Goal: Task Accomplishment & Management: Manage account settings

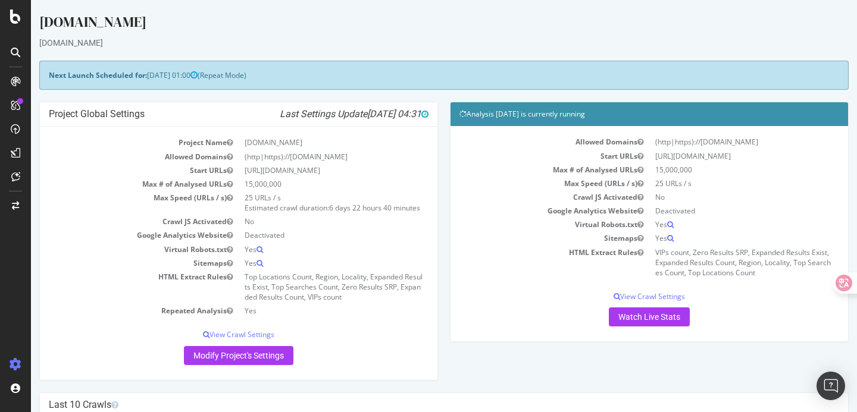
click at [17, 54] on icon at bounding box center [16, 53] width 10 height 10
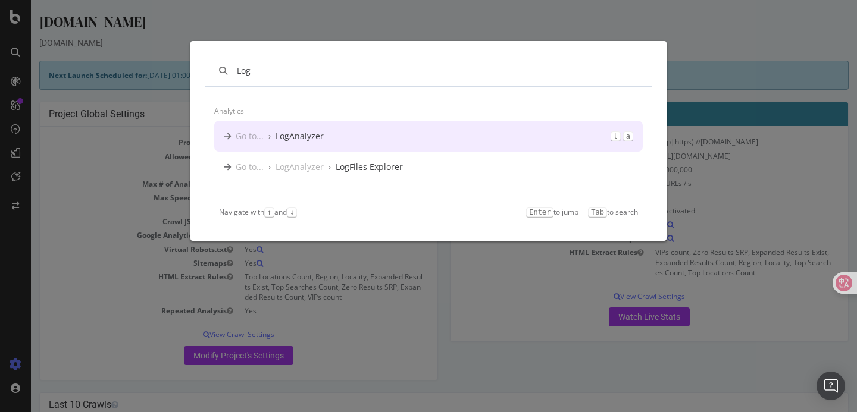
type input "Log"
click at [331, 136] on div "Go to... › LogAnalyzer l a" at bounding box center [428, 136] width 428 height 31
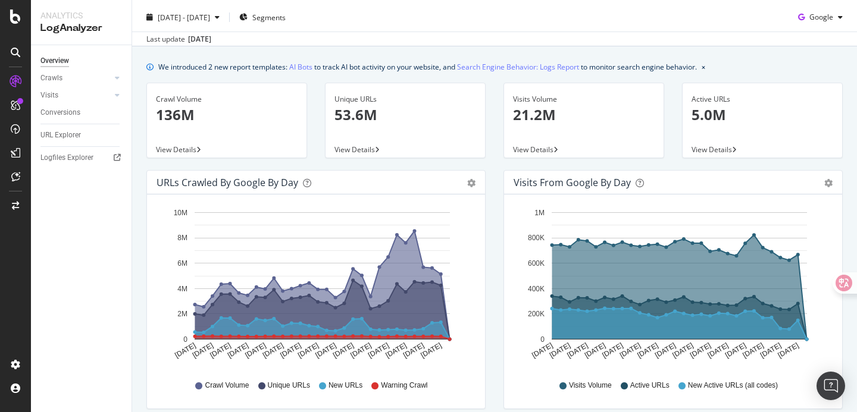
scroll to position [25, 0]
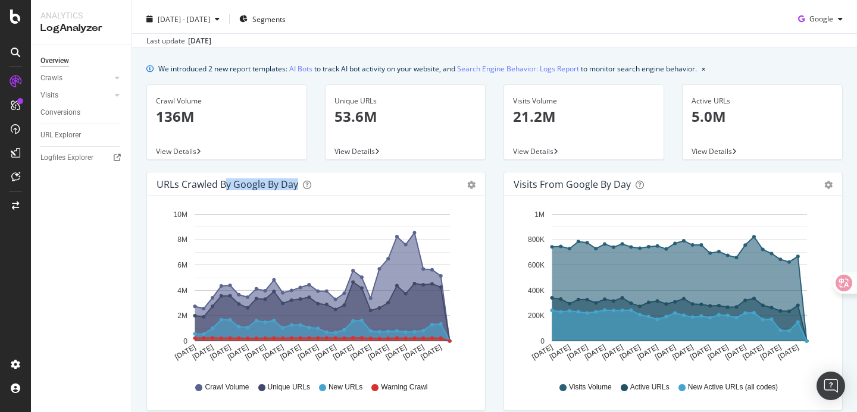
drag, startPoint x: 226, startPoint y: 183, endPoint x: 295, endPoint y: 183, distance: 69.6
click at [295, 183] on div "URLs Crawled by Google by day" at bounding box center [228, 185] width 142 height 12
click at [261, 163] on div "Crawl Volume 136M View Details" at bounding box center [226, 128] width 179 height 87
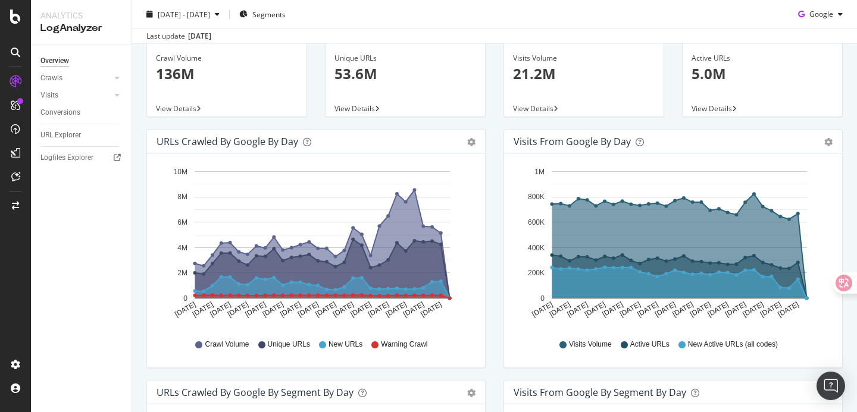
scroll to position [70, 0]
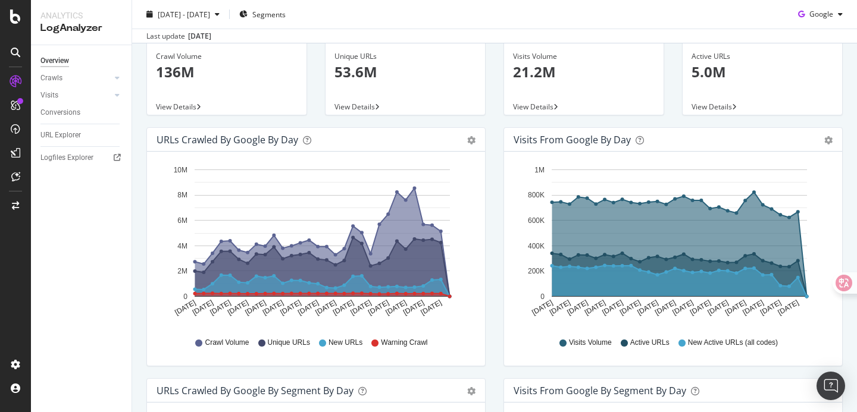
click at [493, 145] on div "URLs Crawled by Google by day Area Table Hold CMD (⌘) while clicking to filter …" at bounding box center [315, 252] width 357 height 251
drag, startPoint x: 527, startPoint y: 143, endPoint x: 627, endPoint y: 144, distance: 100.6
click at [627, 144] on div "Visits from Google by day" at bounding box center [572, 140] width 117 height 12
drag, startPoint x: 628, startPoint y: 143, endPoint x: 508, endPoint y: 140, distance: 119.6
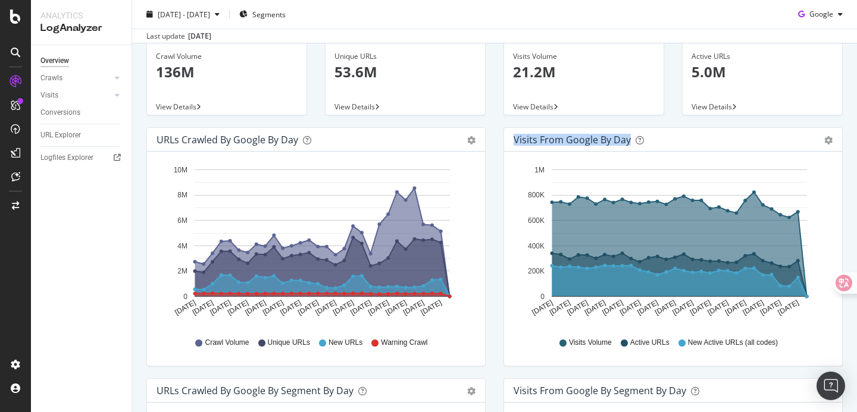
click at [509, 140] on div "Visits from Google by day Area Table" at bounding box center [673, 140] width 338 height 24
click at [552, 121] on div "Visits Volume 21.2M View Details" at bounding box center [584, 83] width 179 height 87
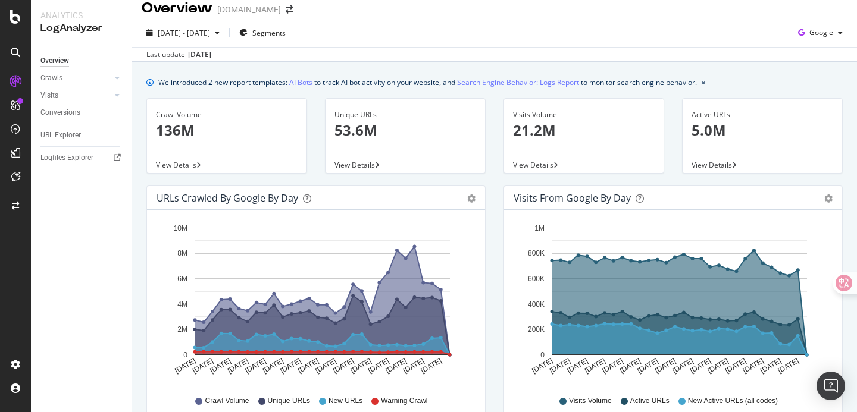
scroll to position [0, 0]
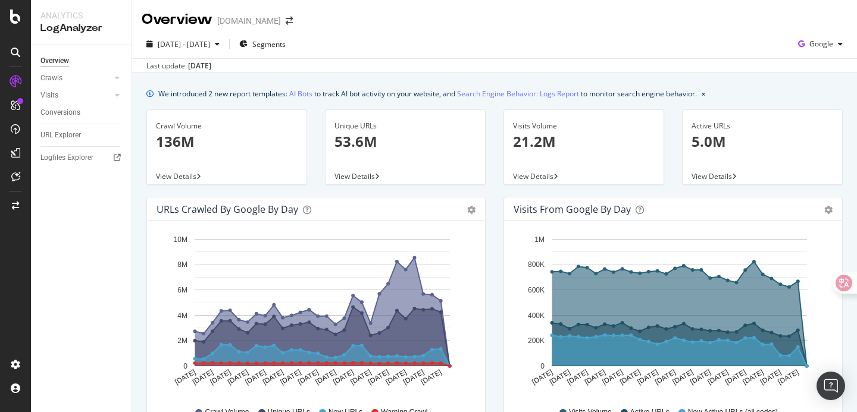
drag, startPoint x: 318, startPoint y: 104, endPoint x: 430, endPoint y: 195, distance: 144.2
click at [430, 195] on div "Unique URLs 53.6M View Details" at bounding box center [405, 152] width 179 height 87
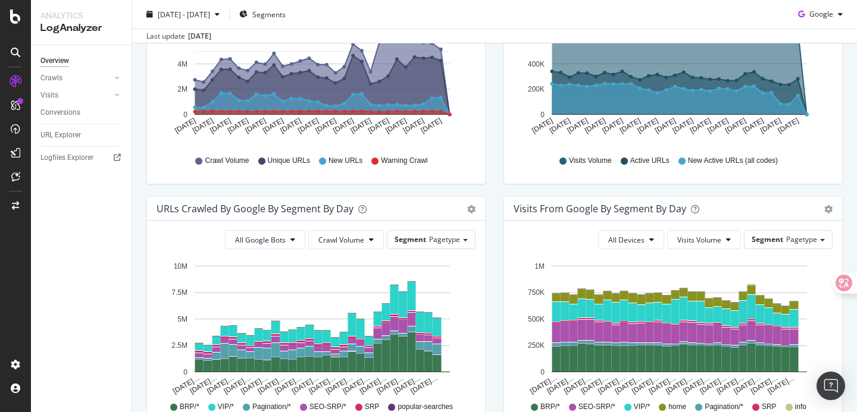
scroll to position [268, 0]
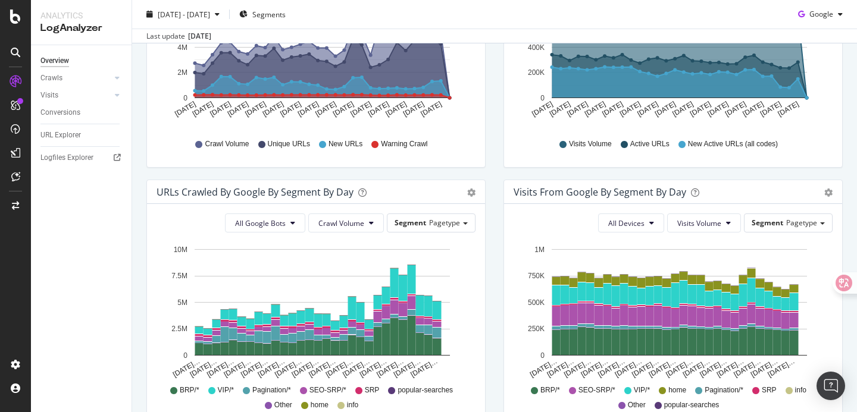
click at [495, 215] on div "Visits from Google By Segment By Day Timeline (by Value) Table All Devices Visi…" at bounding box center [673, 305] width 357 height 251
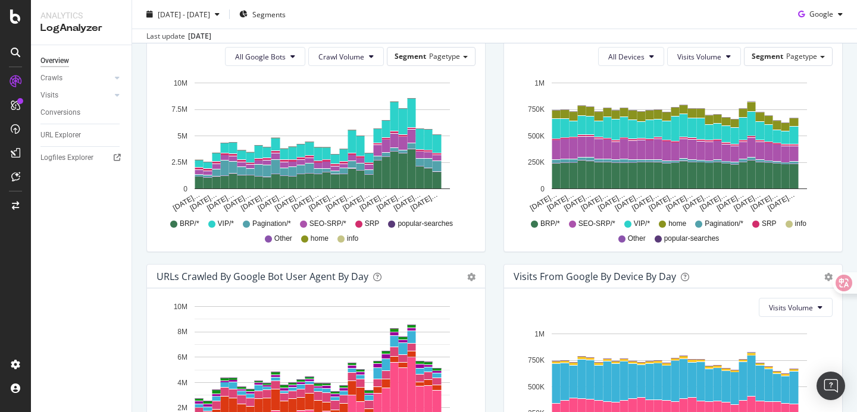
scroll to position [562, 0]
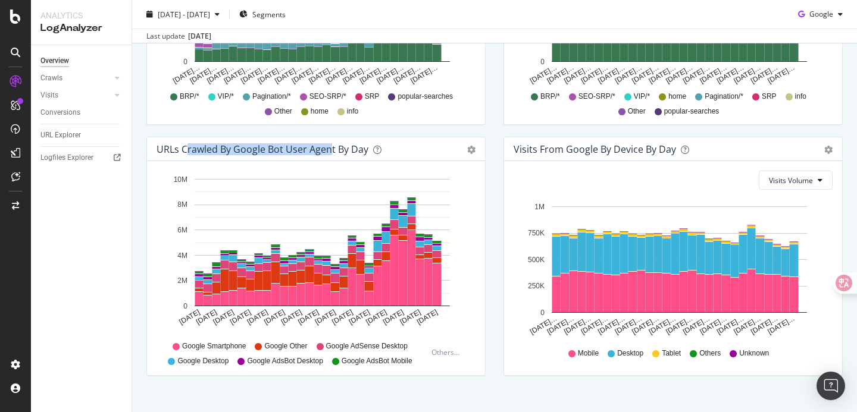
drag, startPoint x: 185, startPoint y: 149, endPoint x: 332, endPoint y: 153, distance: 147.0
click at [332, 154] on div "URLs Crawled by Google bot User Agent By Day" at bounding box center [263, 149] width 212 height 12
click at [337, 152] on div "URLs Crawled by Google bot User Agent By Day" at bounding box center [263, 149] width 212 height 12
click at [500, 180] on div "Visits From Google By Device By Day Timeline (by Value) Timeline (by Percentage…" at bounding box center [673, 262] width 357 height 251
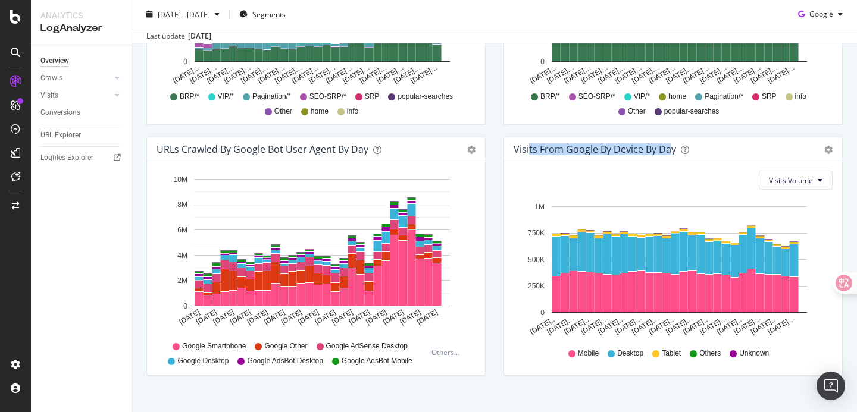
drag, startPoint x: 529, startPoint y: 149, endPoint x: 672, endPoint y: 153, distance: 142.9
click at [671, 153] on div "Visits From Google By Device By Day" at bounding box center [595, 149] width 162 height 12
click at [486, 214] on div "URLs Crawled by Google bot User Agent By Day Timeline (by Value) Timeline (by P…" at bounding box center [315, 262] width 357 height 251
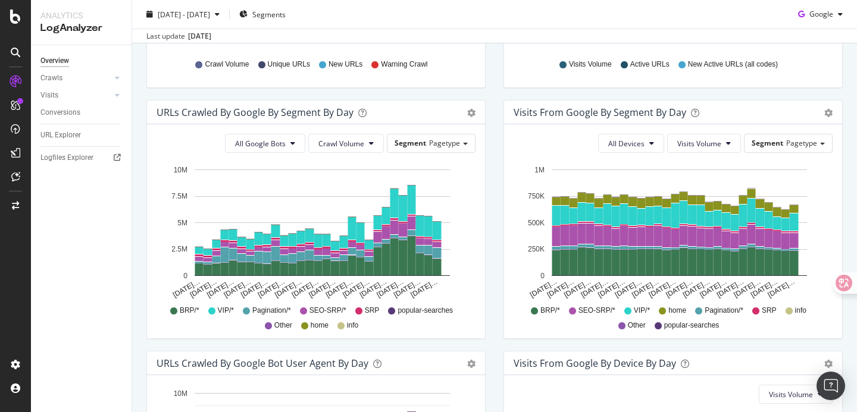
scroll to position [346, 0]
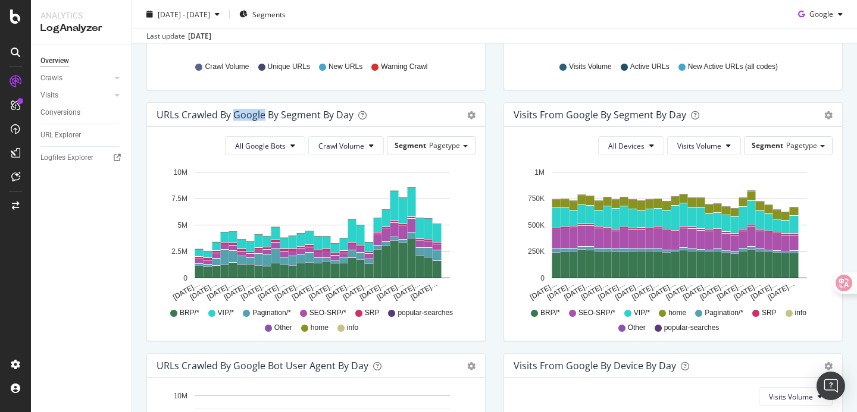
drag, startPoint x: 233, startPoint y: 114, endPoint x: 262, endPoint y: 114, distance: 29.2
click at [262, 114] on div "URLs Crawled by Google By Segment By Day" at bounding box center [255, 115] width 197 height 12
drag, startPoint x: 268, startPoint y: 114, endPoint x: 340, endPoint y: 115, distance: 72.0
click at [340, 115] on div "URLs Crawled by Google By Segment By Day" at bounding box center [255, 115] width 197 height 12
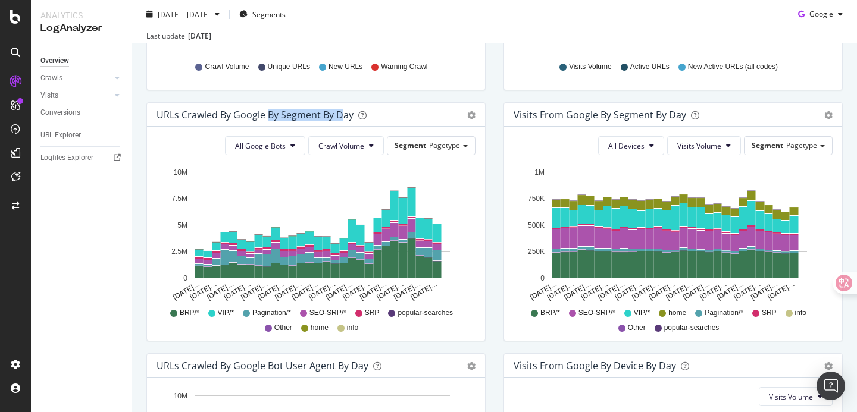
click at [340, 115] on div "URLs Crawled by Google By Segment By Day" at bounding box center [255, 115] width 197 height 12
click at [299, 117] on div "URLs Crawled by Google By Segment By Day" at bounding box center [255, 115] width 197 height 12
copy div "Segment"
click at [496, 190] on div "Visits from Google By Segment By Day Timeline (by Value) Table All Devices Visi…" at bounding box center [673, 227] width 357 height 251
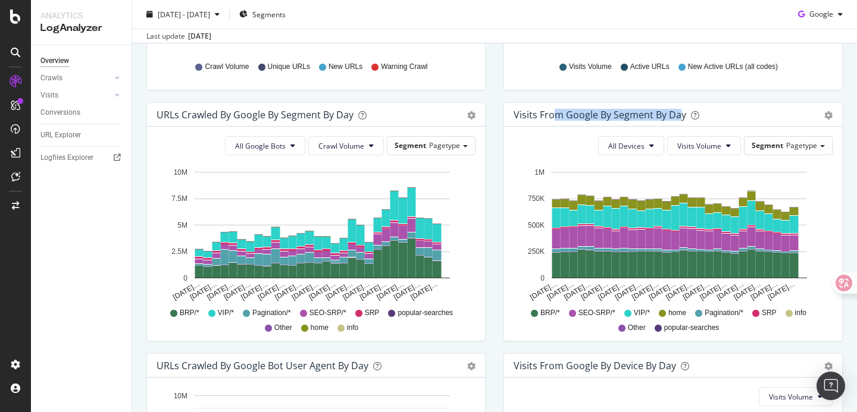
drag, startPoint x: 552, startPoint y: 115, endPoint x: 677, endPoint y: 117, distance: 124.4
click at [677, 117] on div "Visits from Google By Segment By Day" at bounding box center [600, 115] width 173 height 12
drag, startPoint x: 565, startPoint y: 114, endPoint x: 668, endPoint y: 114, distance: 102.9
click at [668, 114] on div "Visits from Google By Segment By Day" at bounding box center [600, 115] width 173 height 12
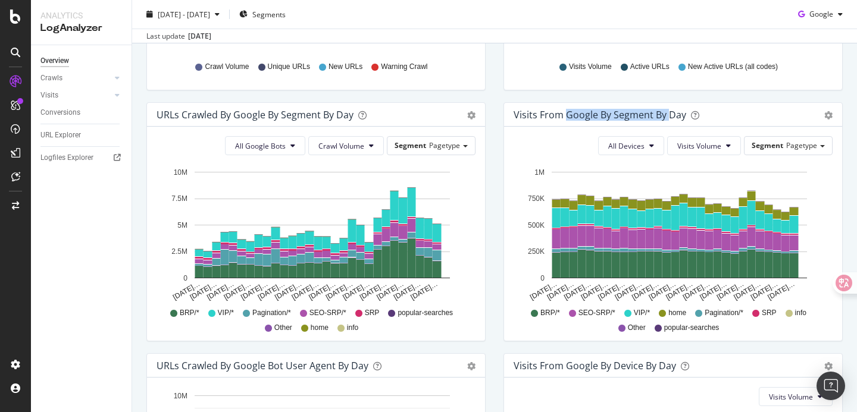
click at [668, 114] on div "Visits from Google By Segment By Day" at bounding box center [600, 115] width 173 height 12
click at [490, 281] on div "URLs Crawled by Google By Segment By Day Timeline (by Value) Table All Google B…" at bounding box center [315, 227] width 357 height 251
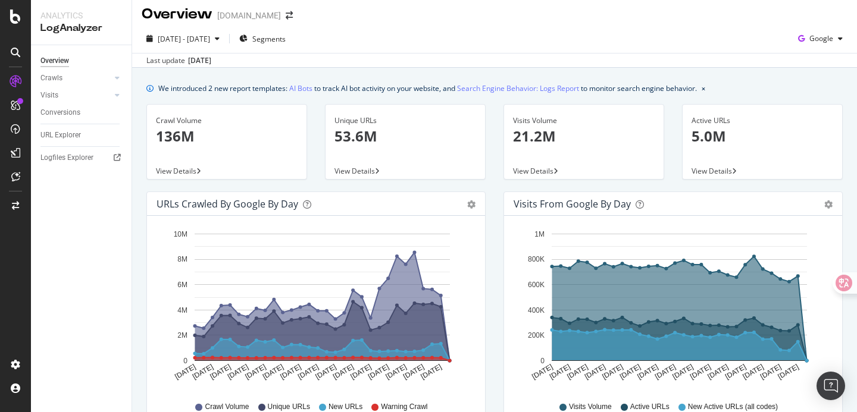
scroll to position [7, 0]
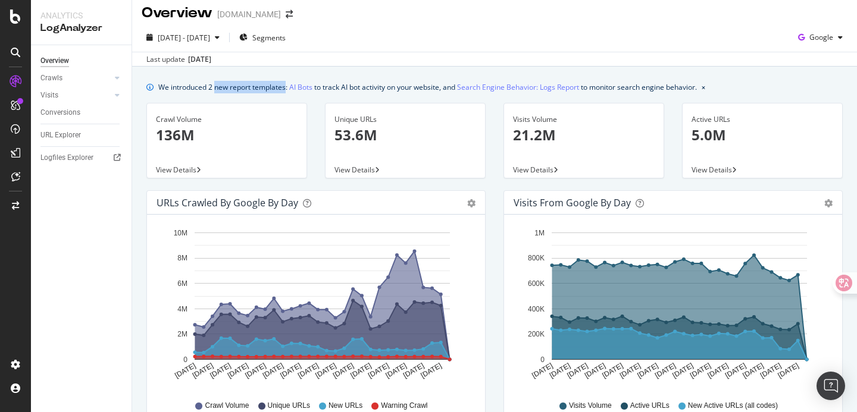
drag, startPoint x: 215, startPoint y: 89, endPoint x: 286, endPoint y: 88, distance: 70.8
click at [286, 88] on div "We introduced 2 new report templates: AI Bots to track AI bot activity on your …" at bounding box center [427, 87] width 539 height 12
drag, startPoint x: 339, startPoint y: 90, endPoint x: 446, endPoint y: 86, distance: 107.2
click at [446, 86] on div "We introduced 2 new report templates: AI Bots to track AI bot activity on your …" at bounding box center [427, 87] width 539 height 12
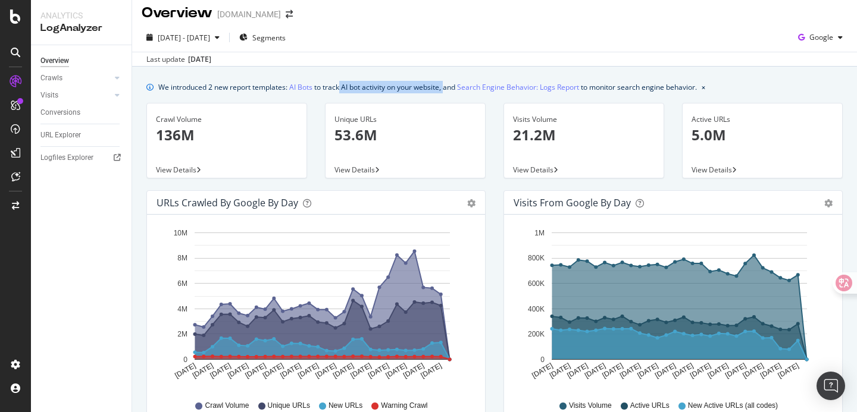
click at [446, 86] on div "We introduced 2 new report templates: AI Bots to track AI bot activity on your …" at bounding box center [427, 87] width 539 height 12
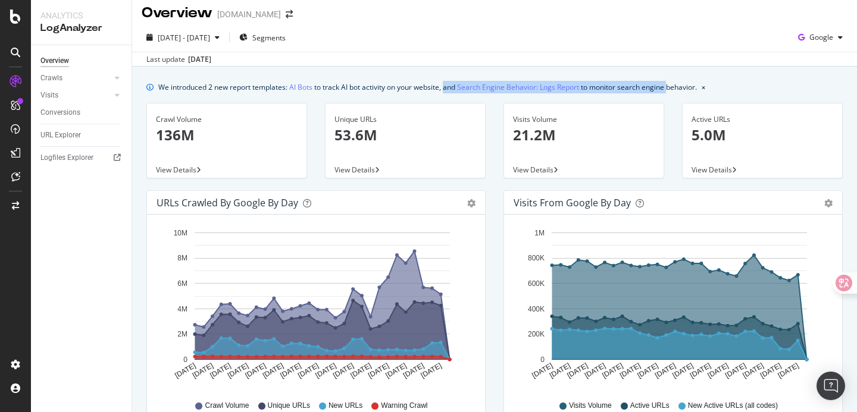
drag, startPoint x: 446, startPoint y: 86, endPoint x: 669, endPoint y: 86, distance: 223.2
click at [669, 86] on div "We introduced 2 new report templates: AI Bots to track AI bot activity on your …" at bounding box center [427, 87] width 539 height 12
click at [743, 90] on div "We introduced 2 new report templates: AI Bots to track AI bot activity on your …" at bounding box center [494, 87] width 696 height 12
click at [198, 83] on div "We introduced 2 new report templates: AI Bots to track AI bot activity on your …" at bounding box center [427, 87] width 539 height 12
click at [246, 90] on div "We introduced 2 new report templates: AI Bots to track AI bot activity on your …" at bounding box center [427, 87] width 539 height 12
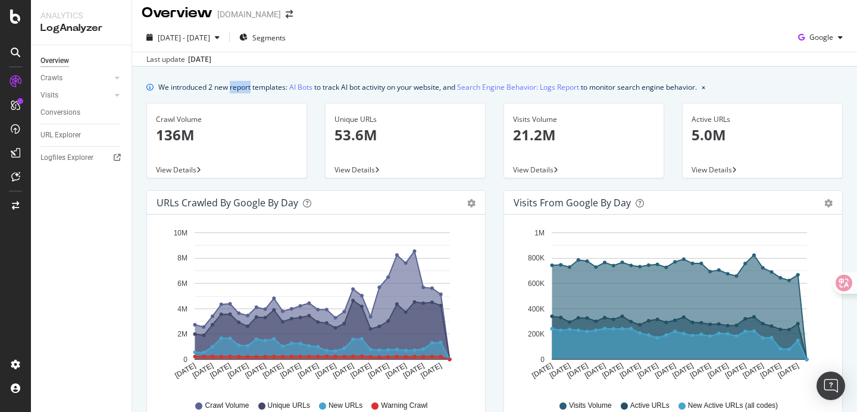
click at [246, 90] on div "We introduced 2 new report templates: AI Bots to track AI bot activity on your …" at bounding box center [427, 87] width 539 height 12
click at [265, 90] on div "We introduced 2 new report templates: AI Bots to track AI bot activity on your …" at bounding box center [427, 87] width 539 height 12
click at [326, 87] on div "We introduced 2 new report templates: AI Bots to track AI bot activity on your …" at bounding box center [427, 87] width 539 height 12
drag, startPoint x: 324, startPoint y: 89, endPoint x: 391, endPoint y: 88, distance: 67.2
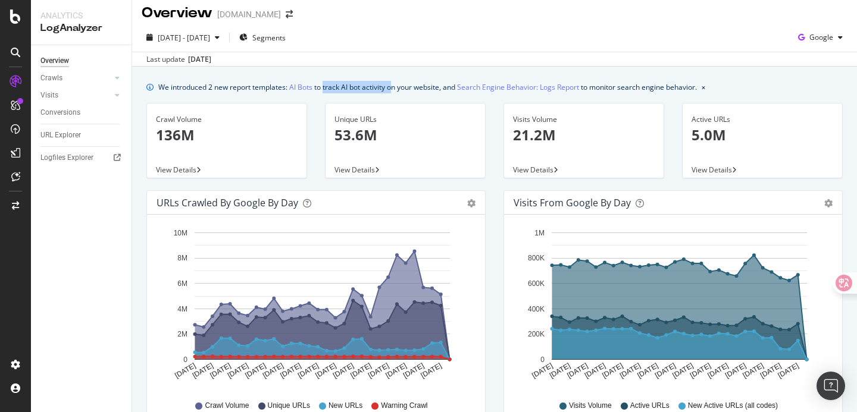
click at [393, 89] on div "We introduced 2 new report templates: AI Bots to track AI bot activity on your …" at bounding box center [427, 87] width 539 height 12
click at [409, 89] on div "We introduced 2 new report templates: AI Bots to track AI bot activity on your …" at bounding box center [427, 87] width 539 height 12
drag, startPoint x: 409, startPoint y: 89, endPoint x: 620, endPoint y: 89, distance: 210.7
click at [620, 89] on div "We introduced 2 new report templates: AI Bots to track AI bot activity on your …" at bounding box center [427, 87] width 539 height 12
click at [619, 89] on div "We introduced 2 new report templates: AI Bots to track AI bot activity on your …" at bounding box center [427, 87] width 539 height 12
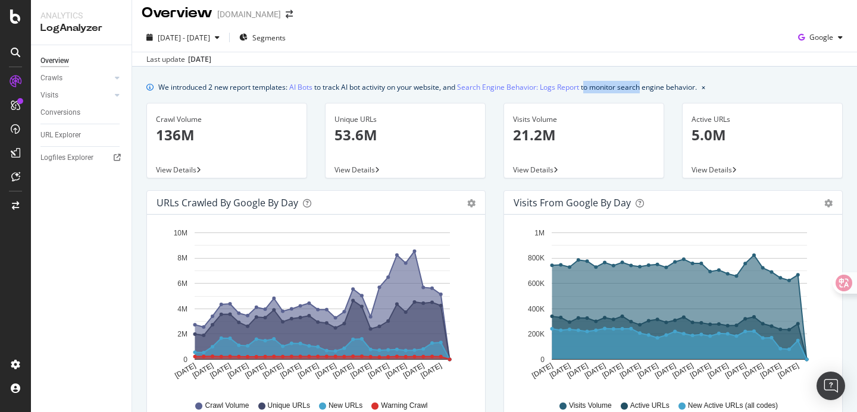
drag, startPoint x: 587, startPoint y: 87, endPoint x: 643, endPoint y: 87, distance: 56.5
click at [643, 87] on div "We introduced 2 new report templates: AI Bots to track AI bot activity on your …" at bounding box center [427, 87] width 539 height 12
drag, startPoint x: 624, startPoint y: 89, endPoint x: 725, endPoint y: 89, distance: 101.8
click at [726, 89] on div "We introduced 2 new report templates: AI Bots to track AI bot activity on your …" at bounding box center [494, 87] width 696 height 12
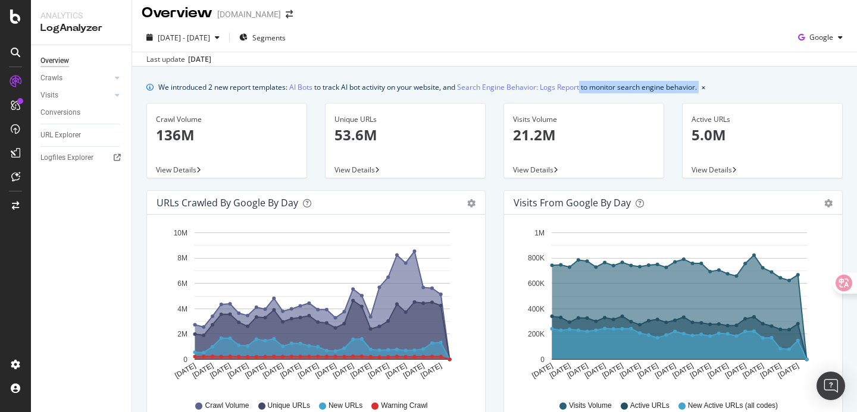
drag, startPoint x: 725, startPoint y: 89, endPoint x: 585, endPoint y: 84, distance: 140.5
click at [581, 84] on div "We introduced 2 new report templates: AI Bots to track AI bot activity on your …" at bounding box center [494, 87] width 696 height 12
click at [600, 84] on div "We introduced 2 new report templates: AI Bots to track AI bot activity on your …" at bounding box center [427, 87] width 539 height 12
drag, startPoint x: 600, startPoint y: 84, endPoint x: 720, endPoint y: 84, distance: 119.6
click at [720, 84] on div "We introduced 2 new report templates: AI Bots to track AI bot activity on your …" at bounding box center [494, 87] width 696 height 12
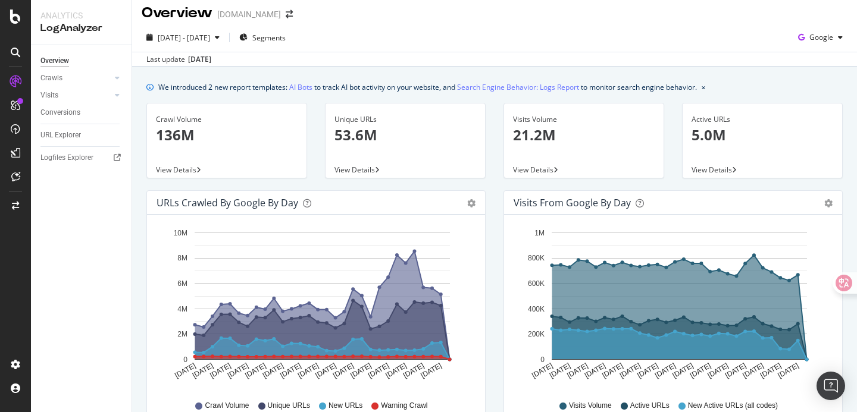
drag, startPoint x: 626, startPoint y: 87, endPoint x: 686, endPoint y: 87, distance: 60.1
click at [686, 87] on div "We introduced 2 new report templates: AI Bots to track AI bot activity on your …" at bounding box center [427, 87] width 539 height 12
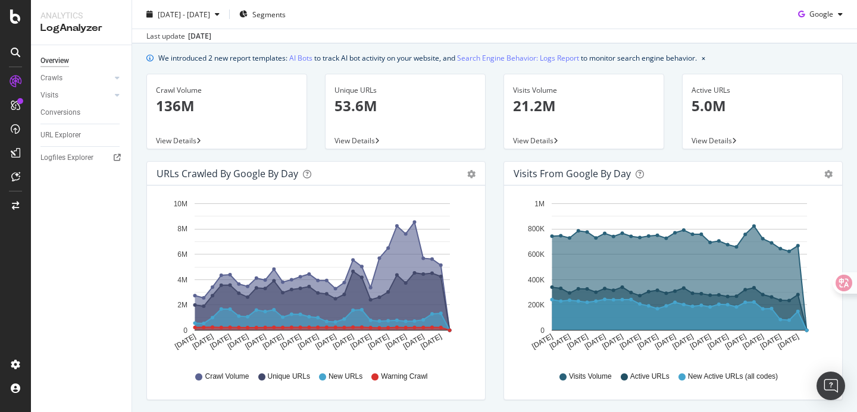
scroll to position [36, 0]
click at [421, 154] on div "Unique URLs 53.6M View Details" at bounding box center [405, 116] width 179 height 87
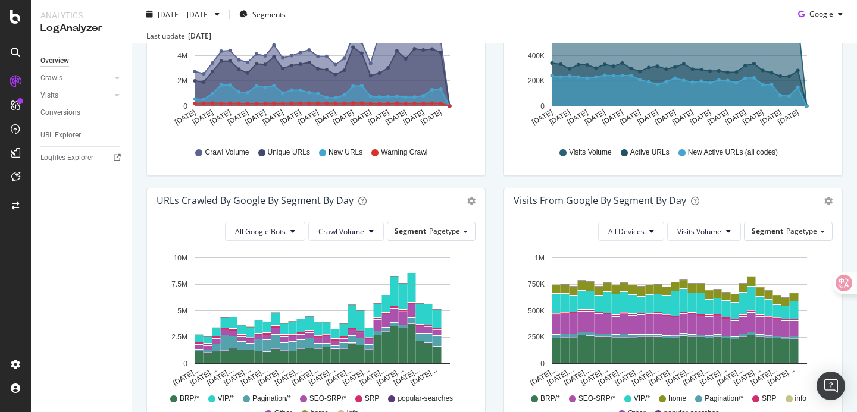
scroll to position [336, 0]
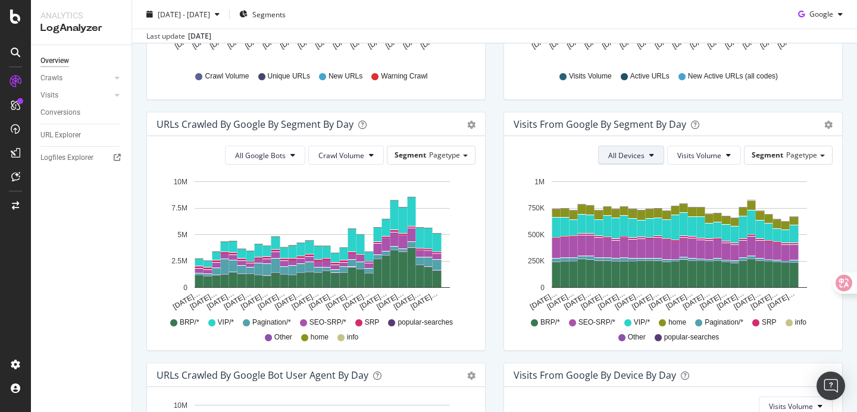
click at [622, 151] on span "All Devices" at bounding box center [626, 156] width 36 height 10
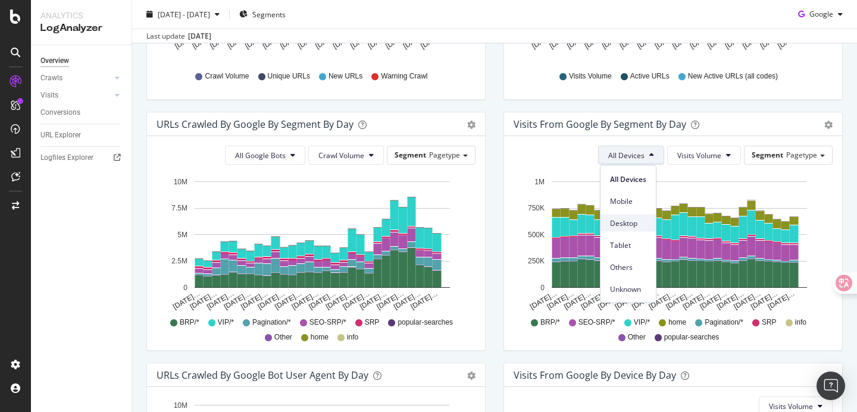
click at [635, 224] on span "Desktop" at bounding box center [628, 223] width 36 height 11
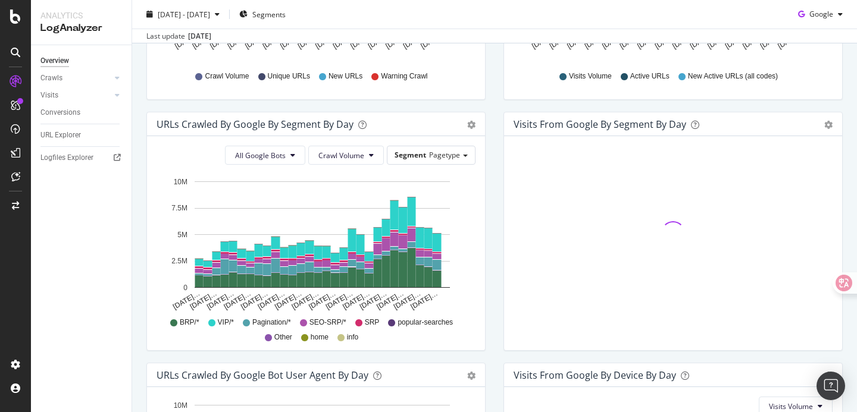
click at [494, 165] on div "URLs Crawled by Google By Segment By Day Timeline (by Value) Table All Google B…" at bounding box center [315, 237] width 357 height 251
click at [286, 154] on span "All Google Bots" at bounding box center [260, 156] width 51 height 10
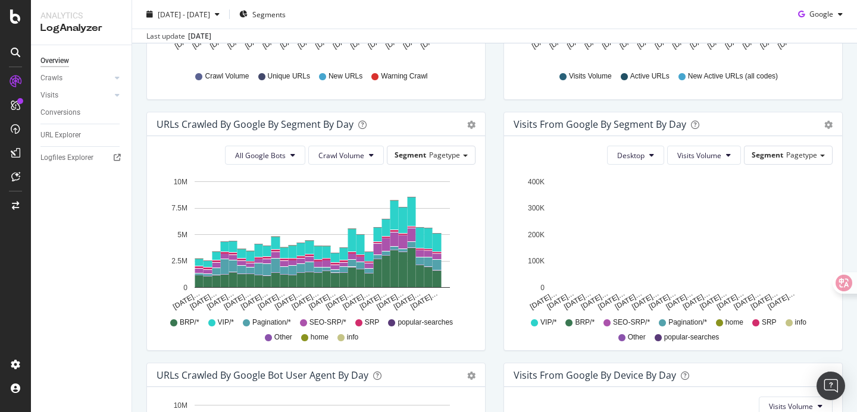
click at [490, 224] on div "URLs Crawled by Google By Segment By Day Timeline (by Value) Table All Google B…" at bounding box center [315, 237] width 357 height 251
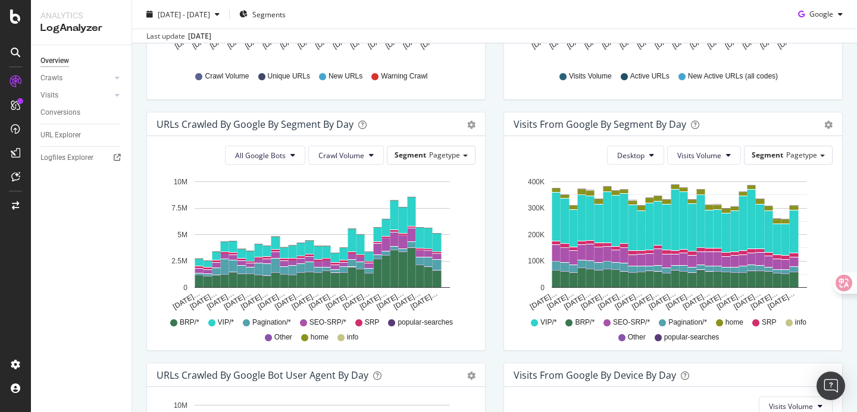
click at [495, 324] on div "Visits from Google By Segment By Day Timeline (by Value) Table Desktop Visits V…" at bounding box center [673, 237] width 357 height 251
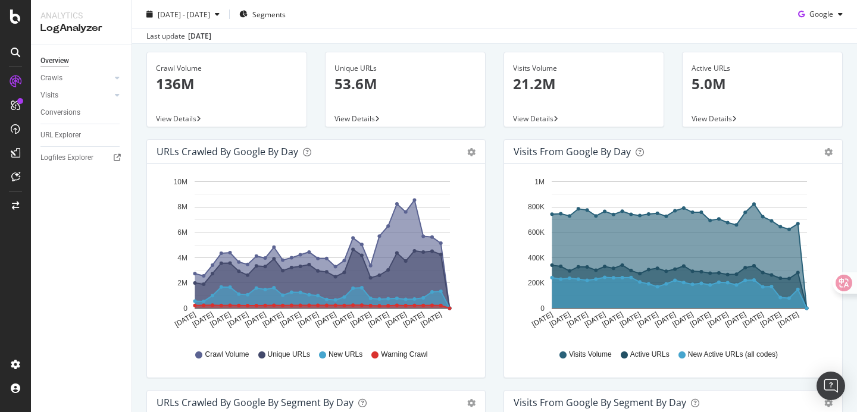
scroll to position [0, 0]
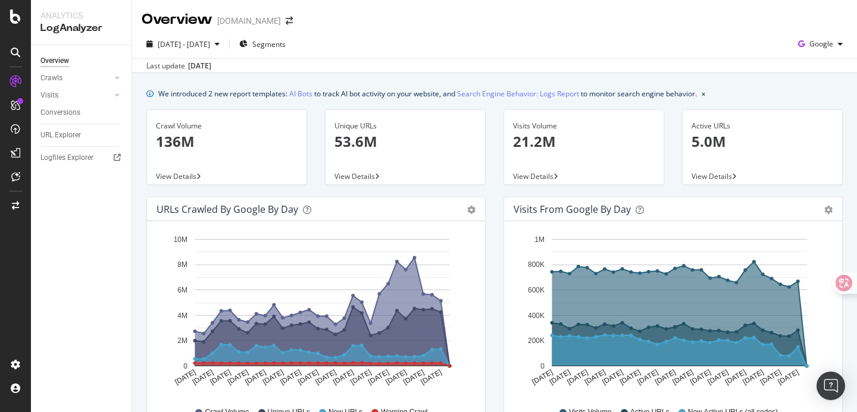
click at [365, 56] on div "2025 Aug. 15th - Sep. 13th Segments Google" at bounding box center [494, 47] width 725 height 24
click at [590, 48] on div "2025 Aug. 15th - Sep. 13th Segments Google" at bounding box center [494, 47] width 725 height 24
click at [499, 168] on div "Visits Volume 21.2M View Details" at bounding box center [584, 152] width 179 height 87
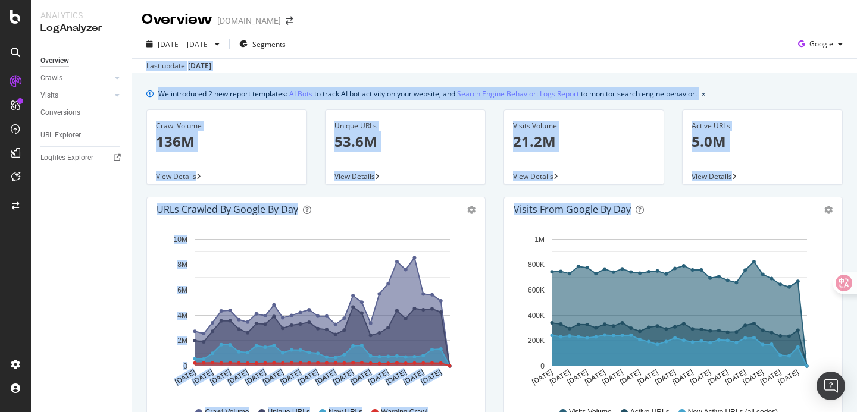
drag, startPoint x: 424, startPoint y: 60, endPoint x: 500, endPoint y: 217, distance: 174.9
click at [500, 218] on div "Overview Gumtree.com 2025 Aug. 15th - Sep. 13th Segments Google Last update Sep…" at bounding box center [494, 206] width 725 height 412
click at [500, 217] on div "Visits from Google by day Area Table Hold CMD (⌘) while clicking to filter the …" at bounding box center [673, 322] width 357 height 251
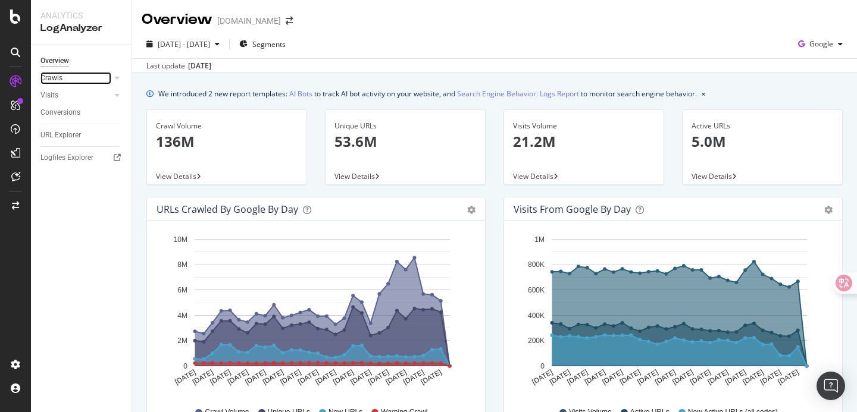
click at [80, 79] on link "Crawls" at bounding box center [75, 78] width 71 height 12
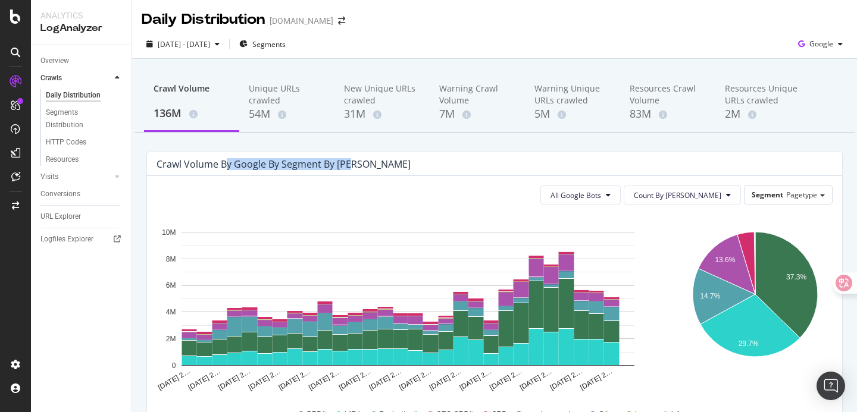
drag, startPoint x: 224, startPoint y: 164, endPoint x: 371, endPoint y: 164, distance: 147.0
click at [371, 164] on div "Crawl Volume by google by Segment by Day" at bounding box center [486, 164] width 658 height 12
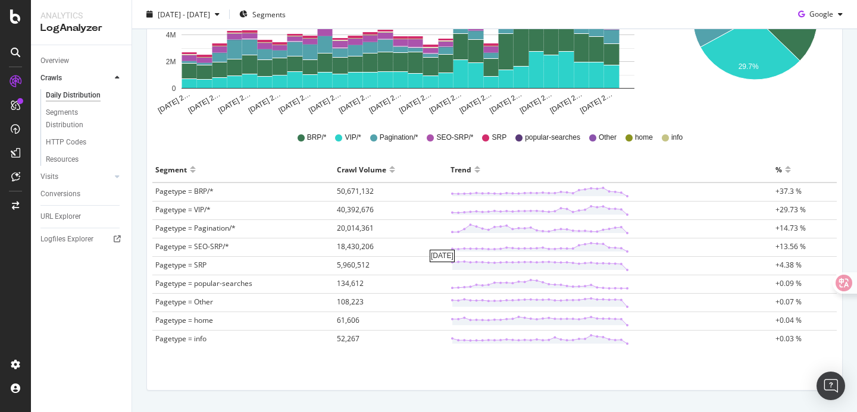
scroll to position [288, 0]
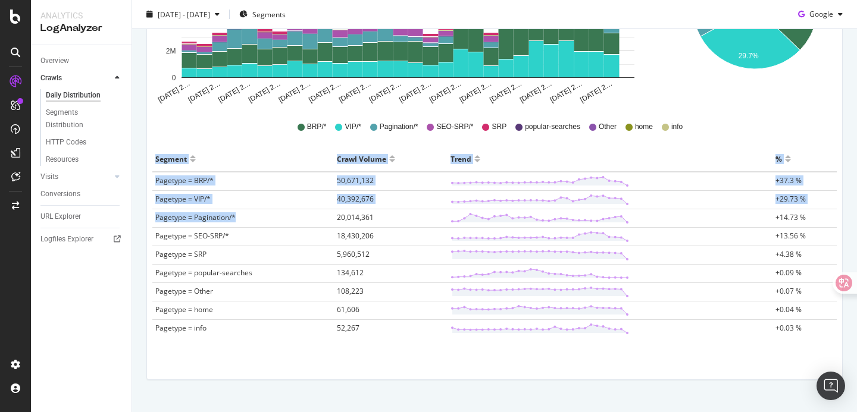
drag, startPoint x: 314, startPoint y: 220, endPoint x: 399, endPoint y: 367, distance: 169.8
click at [399, 367] on div "All Google Bots Count By Day Segment Pagetype Hold CMD (⌘) while clicking to fi…" at bounding box center [494, 134] width 695 height 492
drag, startPoint x: 406, startPoint y: 365, endPoint x: 402, endPoint y: 211, distance: 154.2
click at [402, 211] on div "All Google Bots Count By Day Segment Pagetype Hold CMD (⌘) while clicking to fi…" at bounding box center [494, 134] width 695 height 492
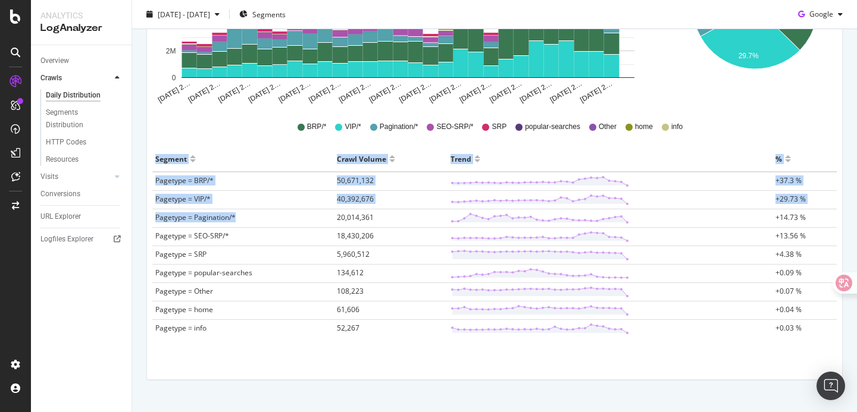
click at [406, 358] on div "All Google Bots Count By Day Segment Pagetype Hold CMD (⌘) while clicking to fi…" at bounding box center [494, 134] width 695 height 492
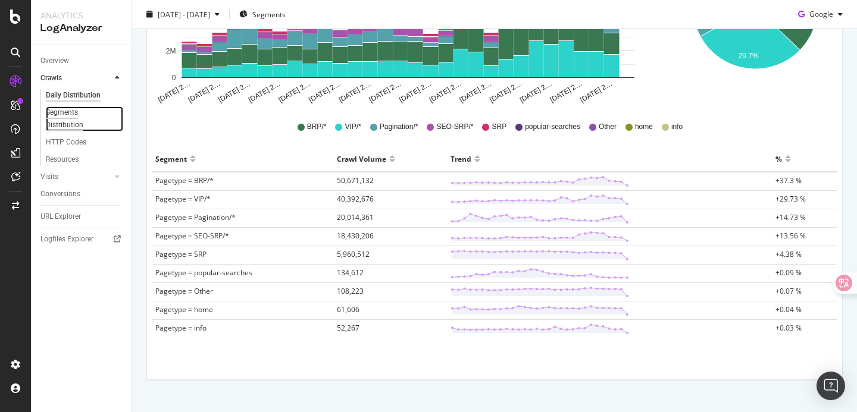
click at [77, 111] on div "Segments Distribution" at bounding box center [79, 119] width 66 height 25
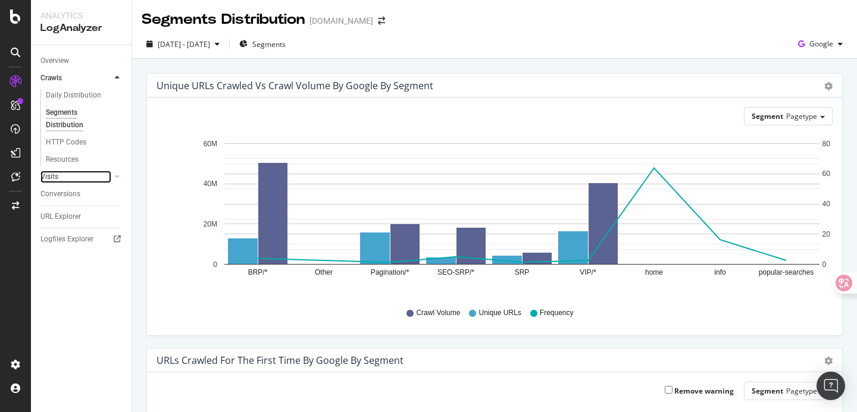
click at [65, 174] on link "Visits" at bounding box center [75, 177] width 71 height 12
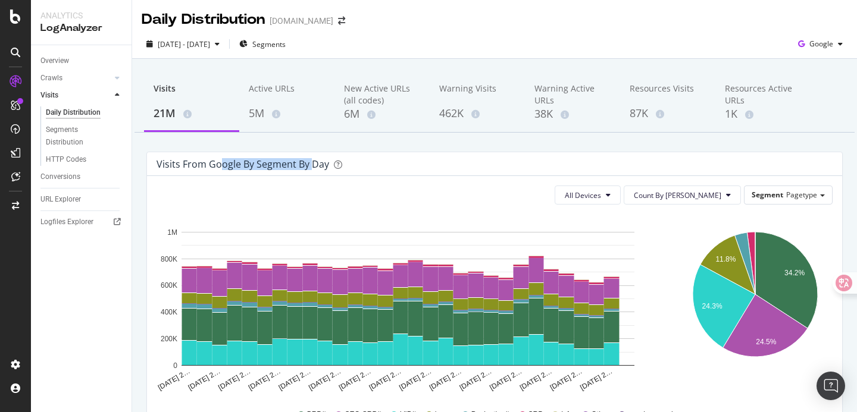
drag, startPoint x: 219, startPoint y: 165, endPoint x: 311, endPoint y: 164, distance: 92.2
click at [311, 164] on div "Visits from google by Segment by Day" at bounding box center [243, 164] width 173 height 12
click at [67, 224] on div "Logfiles Explorer" at bounding box center [66, 222] width 53 height 12
click at [477, 164] on div "Visits from google by Segment by Day" at bounding box center [486, 164] width 658 height 12
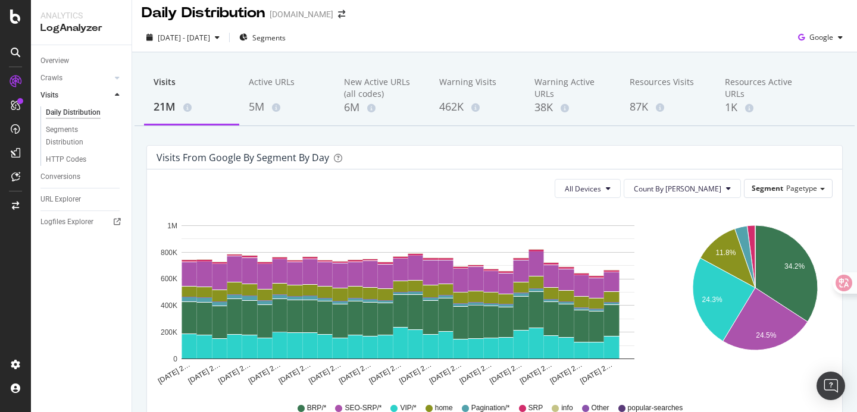
scroll to position [2, 0]
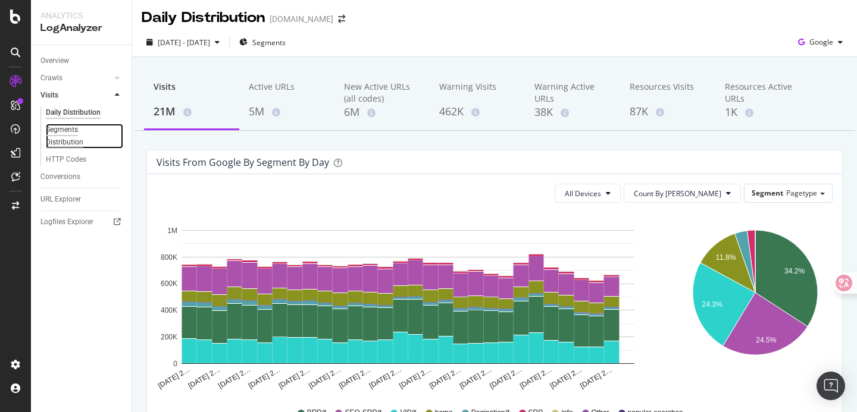
click at [64, 131] on div "Segments Distribution" at bounding box center [79, 136] width 66 height 25
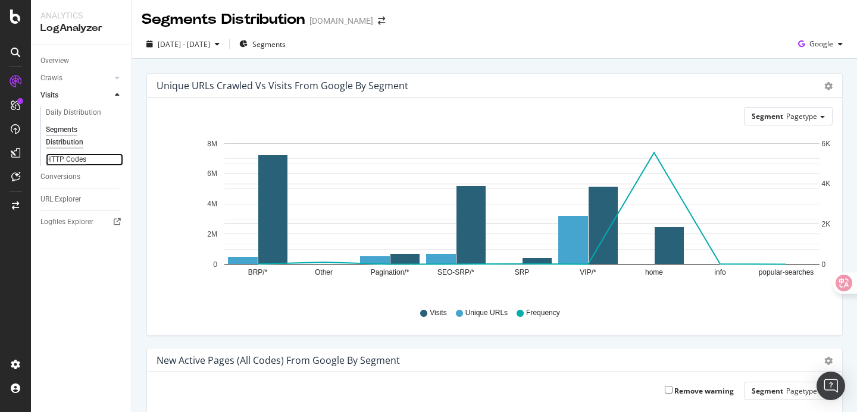
click at [74, 157] on div "HTTP Codes" at bounding box center [66, 160] width 40 height 12
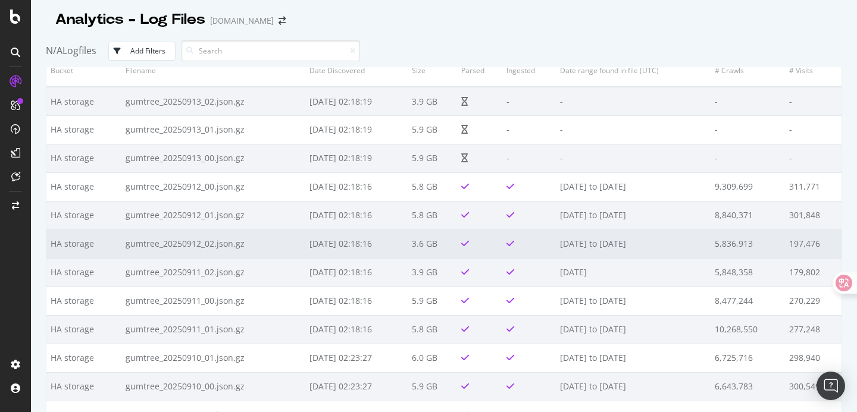
scroll to position [17, 0]
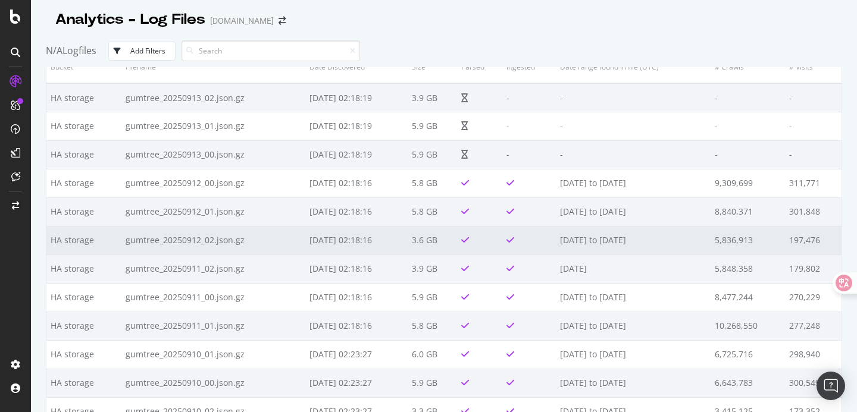
click at [240, 236] on td "gumtree_20250912_02.json.gz" at bounding box center [213, 240] width 184 height 29
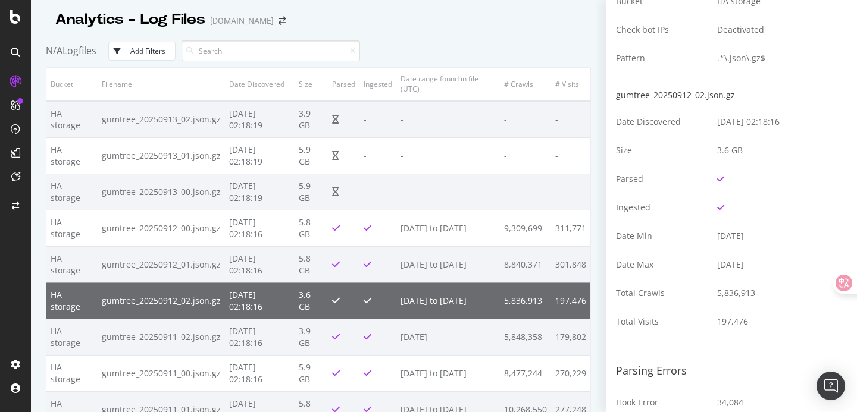
scroll to position [0, 0]
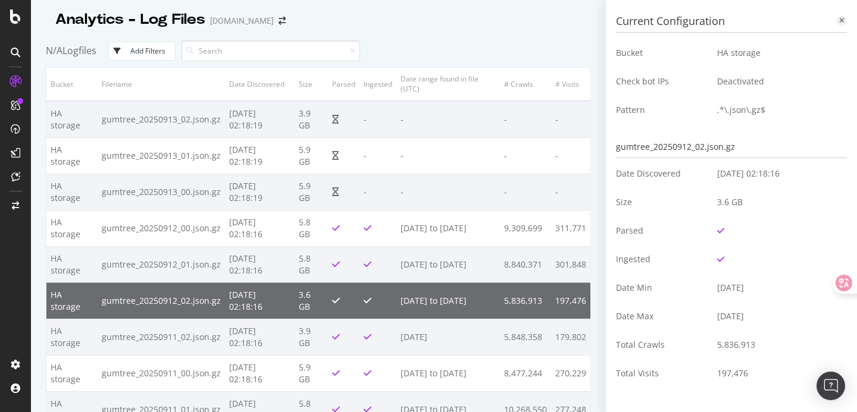
click at [840, 21] on icon at bounding box center [841, 20] width 5 height 7
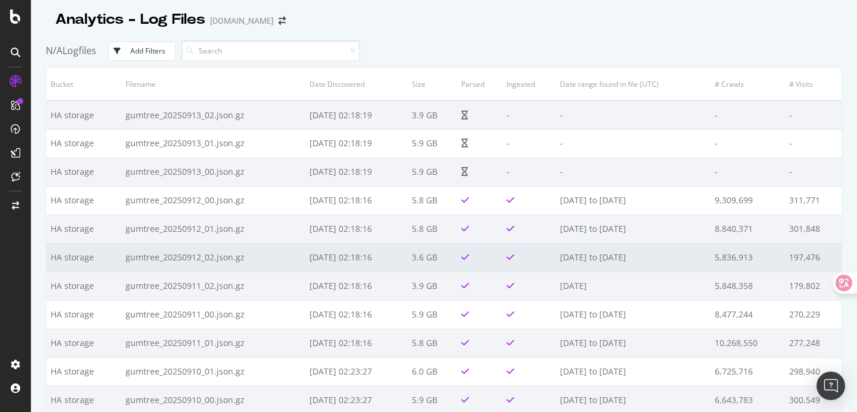
click at [428, 259] on td "3.6 GB" at bounding box center [432, 257] width 49 height 29
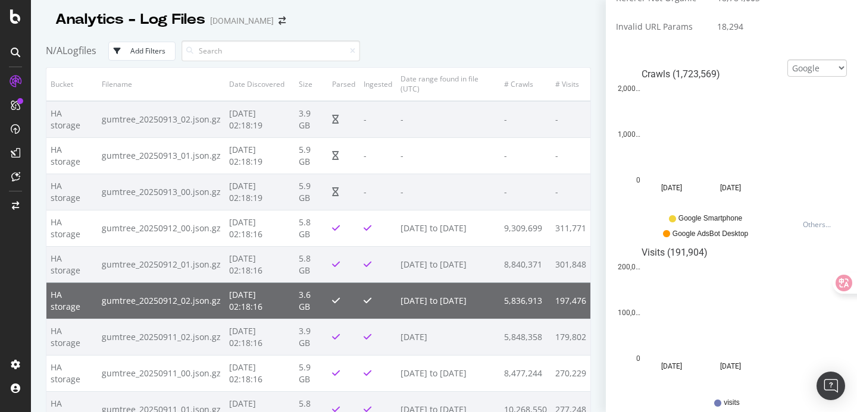
scroll to position [561, 0]
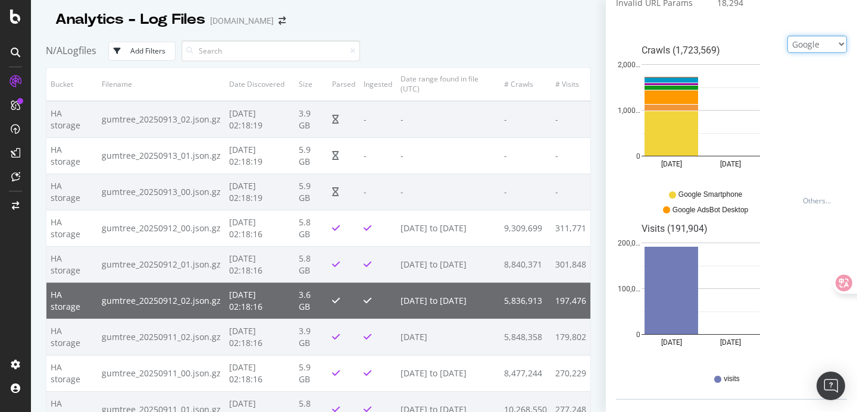
click at [807, 50] on select "Google Bing OpenAI Other AI Bots" at bounding box center [817, 44] width 60 height 17
click at [787, 43] on select "Google Bing OpenAI Other AI Bots" at bounding box center [817, 44] width 60 height 17
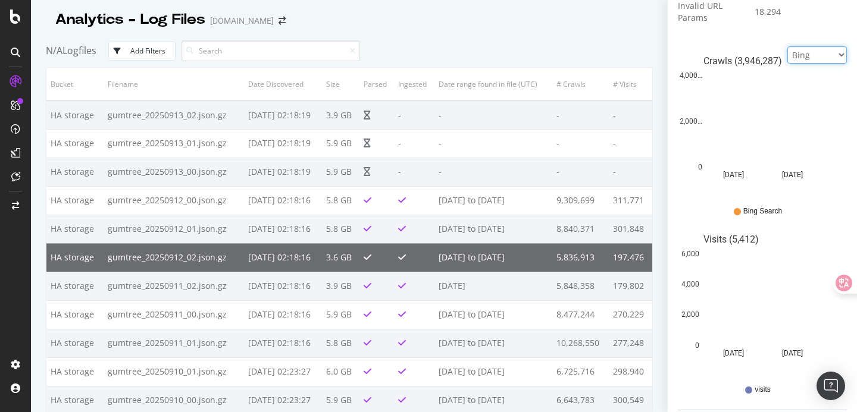
scroll to position [564, 0]
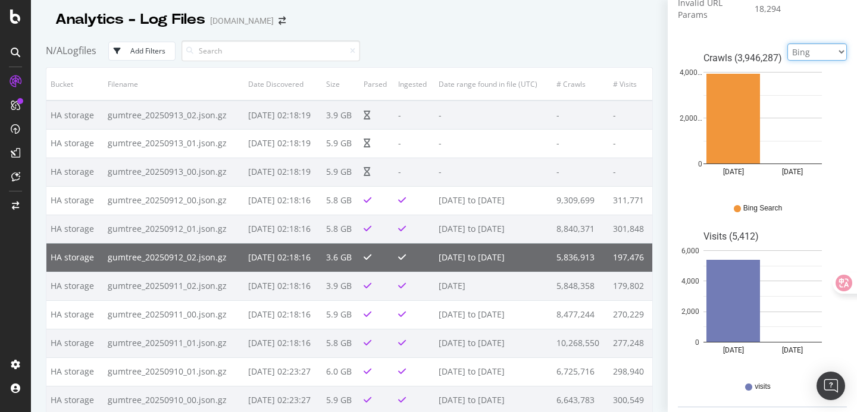
click at [798, 59] on select "Google Bing OpenAI Other AI Bots" at bounding box center [817, 51] width 60 height 17
select select "google"
click at [787, 43] on select "Google Bing OpenAI Other AI Bots" at bounding box center [817, 51] width 60 height 17
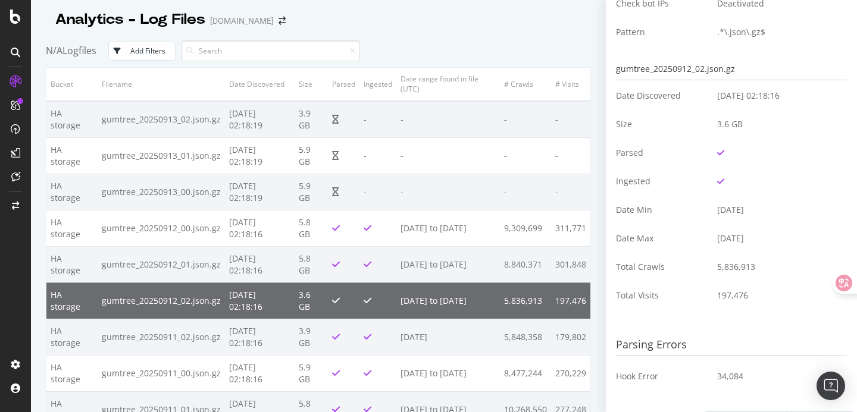
scroll to position [0, 0]
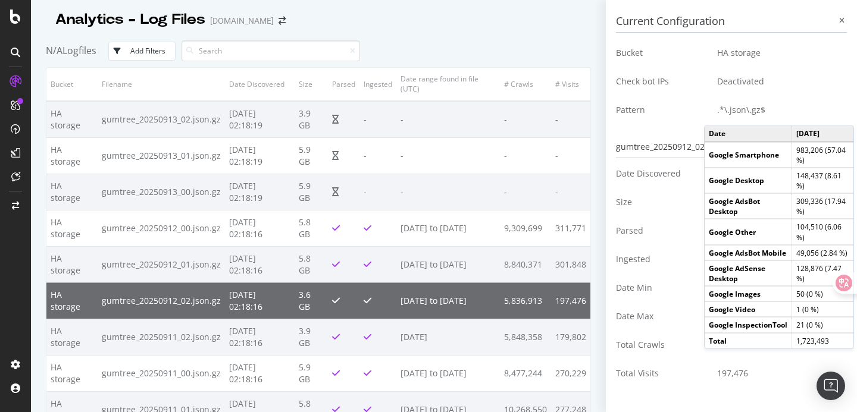
click at [558, 57] on div "N/A Logfiles Add Filters" at bounding box center [318, 51] width 545 height 33
click at [471, 20] on div "Analytics - Log Files Gumtree.com" at bounding box center [318, 15] width 545 height 30
click at [843, 22] on icon at bounding box center [841, 20] width 5 height 7
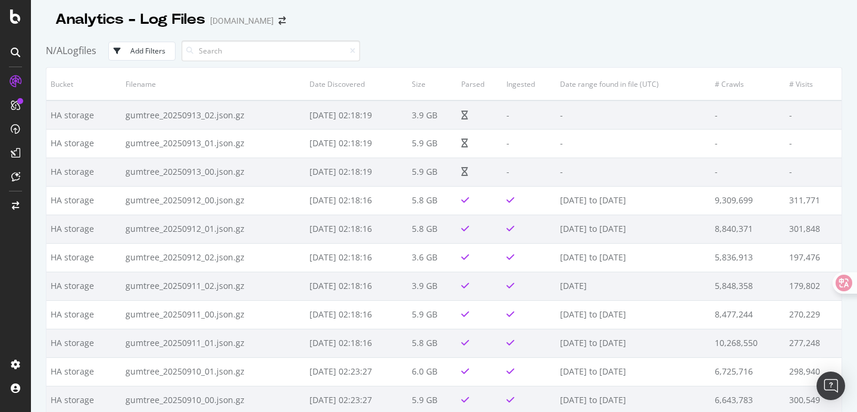
click at [154, 48] on div "Add Filters" at bounding box center [147, 51] width 35 height 10
click at [385, 59] on div "N/A Logfiles Add Filters" at bounding box center [444, 51] width 796 height 33
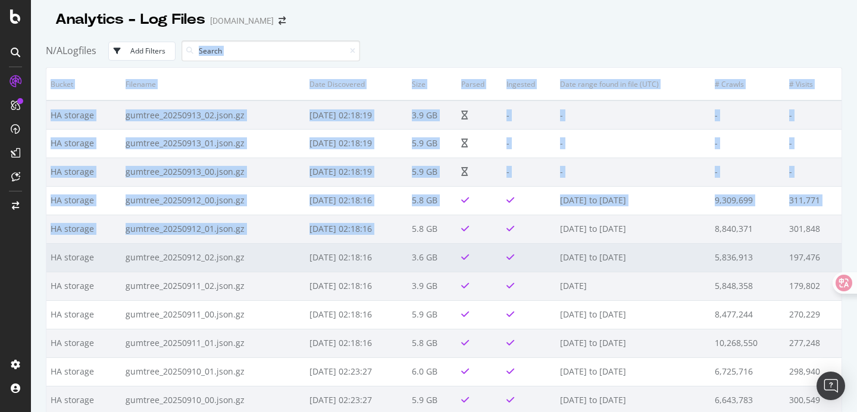
drag, startPoint x: 385, startPoint y: 59, endPoint x: 445, endPoint y: 258, distance: 207.6
click at [445, 258] on div "Analytics - Log Files Gumtree.com N/A Logfiles Add Filters Bucket Filename Date…" at bounding box center [444, 206] width 796 height 412
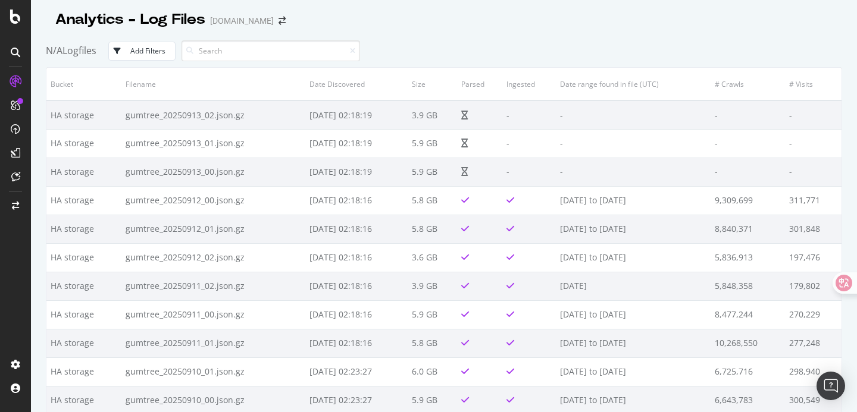
click at [446, 33] on div at bounding box center [444, 32] width 796 height 5
click at [568, 45] on div "N/A Logfiles Add Filters" at bounding box center [444, 51] width 796 height 33
click at [15, 52] on icon at bounding box center [16, 53] width 10 height 10
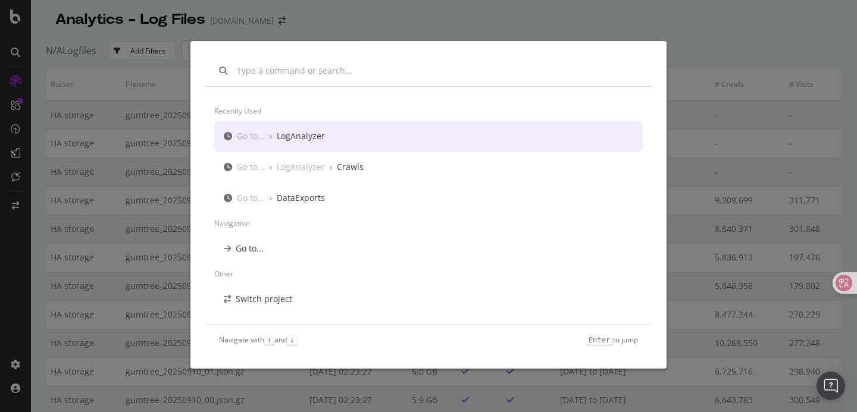
click at [315, 68] on input "modal" at bounding box center [437, 71] width 401 height 12
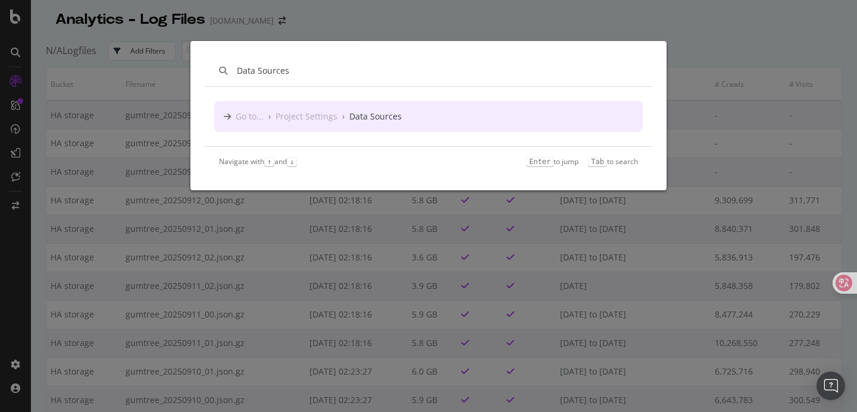
type input "Data Sources"
click at [368, 116] on div "Data Sources" at bounding box center [375, 117] width 52 height 12
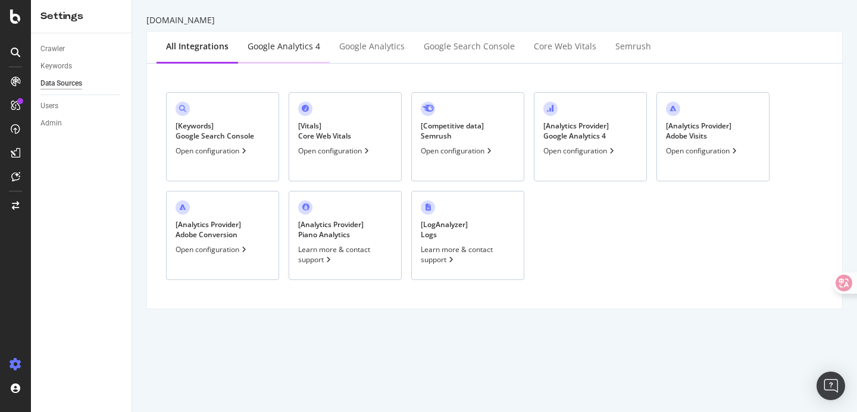
click at [300, 48] on div "Google Analytics 4" at bounding box center [284, 46] width 73 height 12
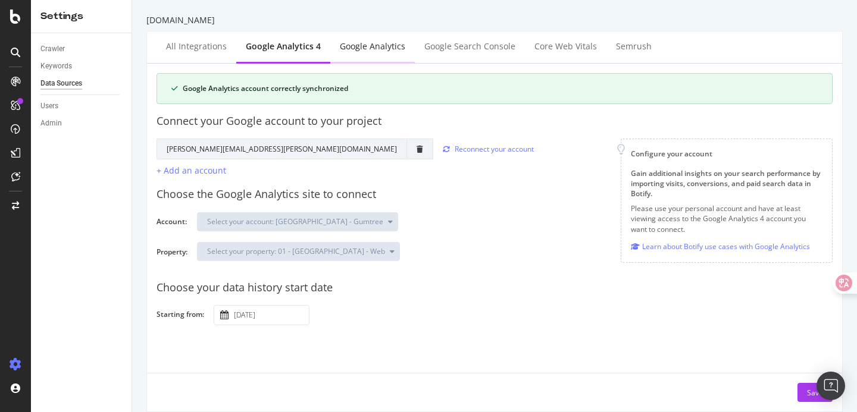
click at [376, 51] on div "Google Analytics" at bounding box center [372, 46] width 65 height 12
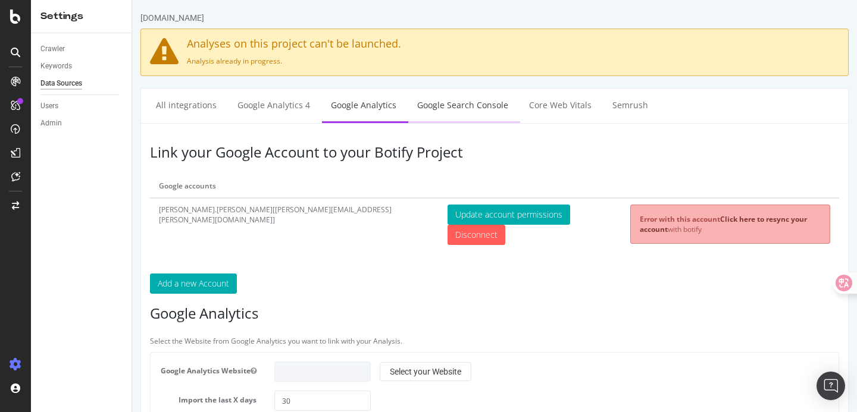
click at [460, 109] on link "Google Search Console" at bounding box center [462, 105] width 109 height 33
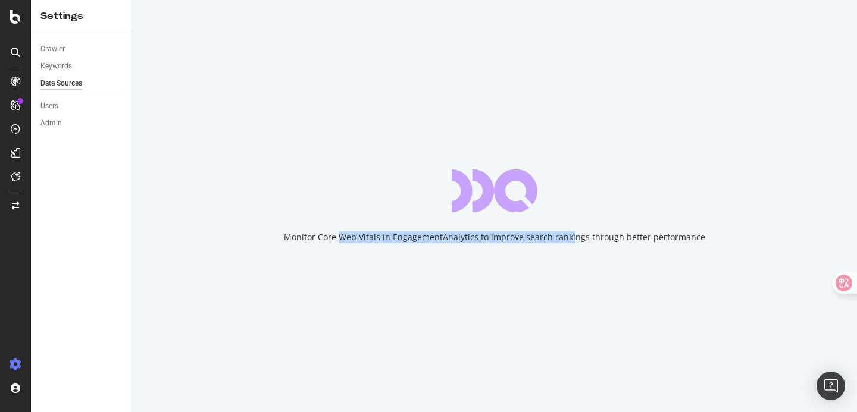
drag, startPoint x: 343, startPoint y: 235, endPoint x: 575, endPoint y: 240, distance: 232.7
click at [575, 240] on div "Monitor Core Web Vitals in EngagementAnalytics to improve search rankings throu…" at bounding box center [494, 237] width 421 height 12
drag, startPoint x: 589, startPoint y: 240, endPoint x: 365, endPoint y: 240, distance: 224.3
click at [365, 240] on div "Monitor Core Web Vitals in EngagementAnalytics to improve search rankings throu…" at bounding box center [494, 237] width 421 height 12
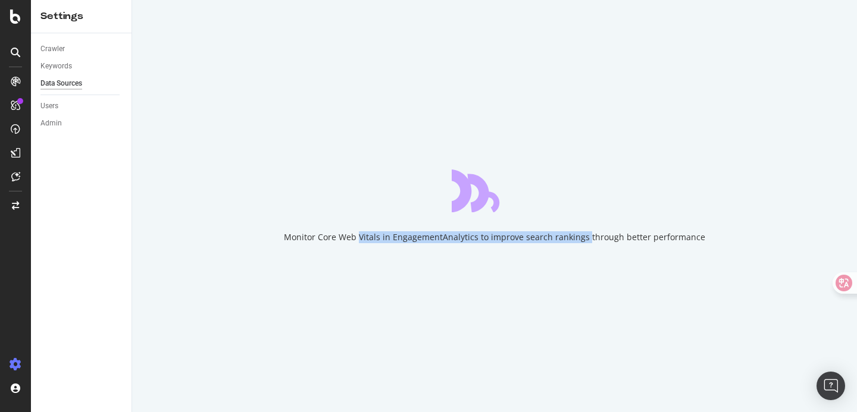
click at [365, 240] on div "Monitor Core Web Vitals in EngagementAnalytics to improve search rankings throu…" at bounding box center [494, 237] width 421 height 12
drag, startPoint x: 365, startPoint y: 240, endPoint x: 587, endPoint y: 240, distance: 222.0
click at [587, 240] on div "Monitor Core Web Vitals in EngagementAnalytics to improve search rankings throu…" at bounding box center [494, 237] width 421 height 12
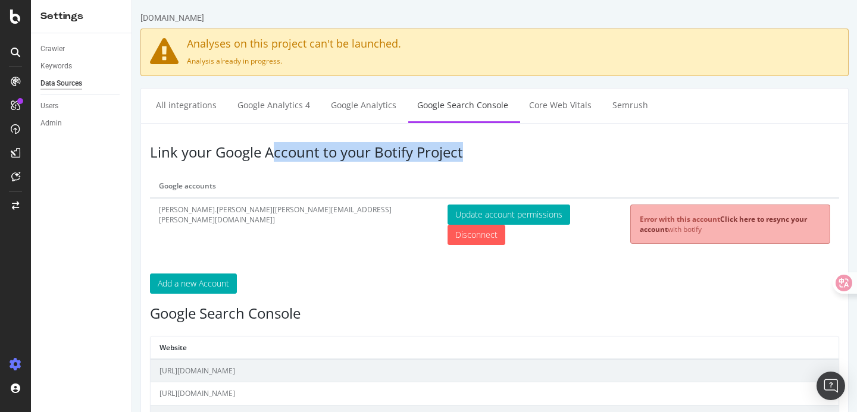
drag, startPoint x: 276, startPoint y: 151, endPoint x: 488, endPoint y: 151, distance: 212.4
click at [488, 151] on h3 "Link your Google Account to your Botify Project" at bounding box center [494, 152] width 689 height 15
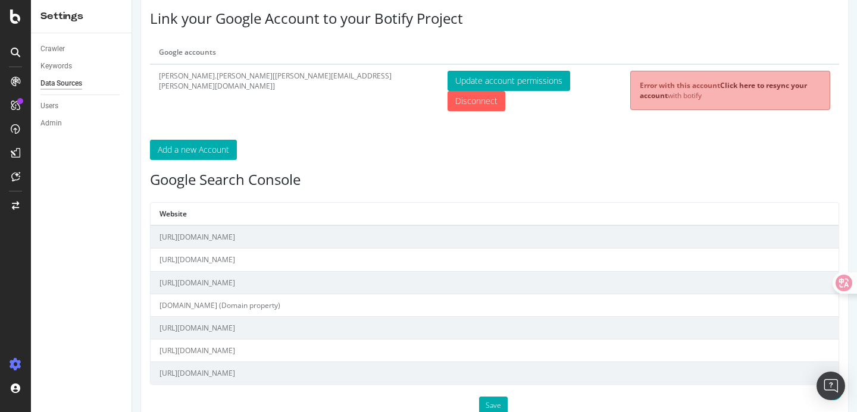
scroll to position [136, 0]
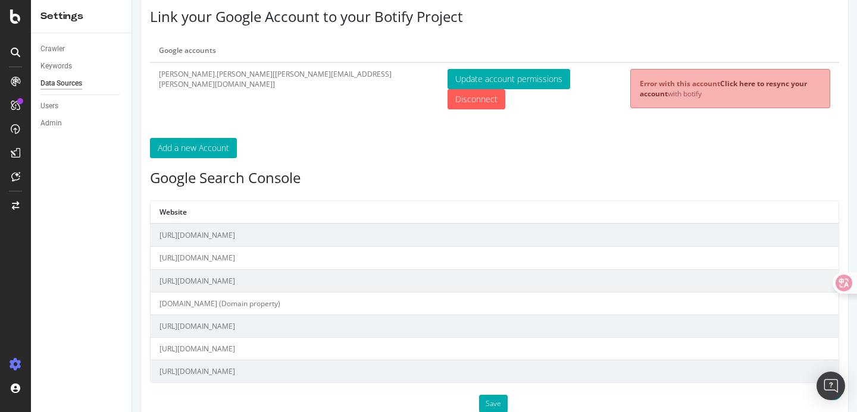
drag, startPoint x: 192, startPoint y: 225, endPoint x: 292, endPoint y: 225, distance: 100.0
click at [292, 225] on td "https://www.gumtree.com/uk/" at bounding box center [495, 235] width 688 height 23
drag, startPoint x: 292, startPoint y: 225, endPoint x: 299, endPoint y: 365, distance: 140.0
click at [299, 365] on tbody "https://www.gumtree.com/uk/ https://www.gumtree.com/info/ https://www.gumtree.c…" at bounding box center [495, 303] width 688 height 159
click at [299, 365] on td "https://www.gumtree.com/for-sale/" at bounding box center [495, 372] width 688 height 23
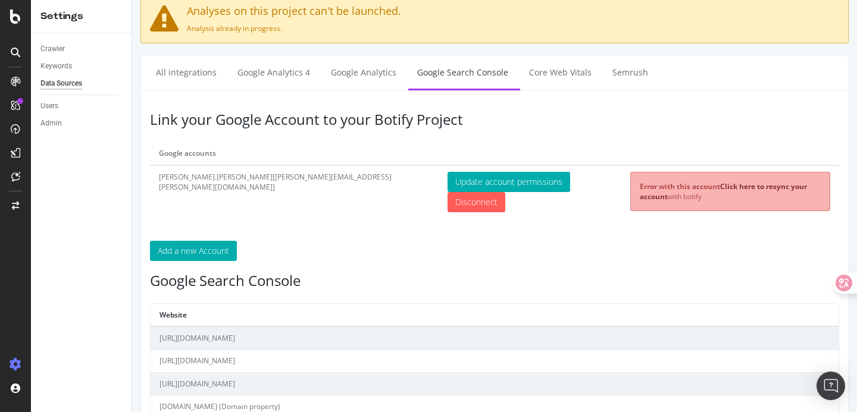
scroll to position [22, 0]
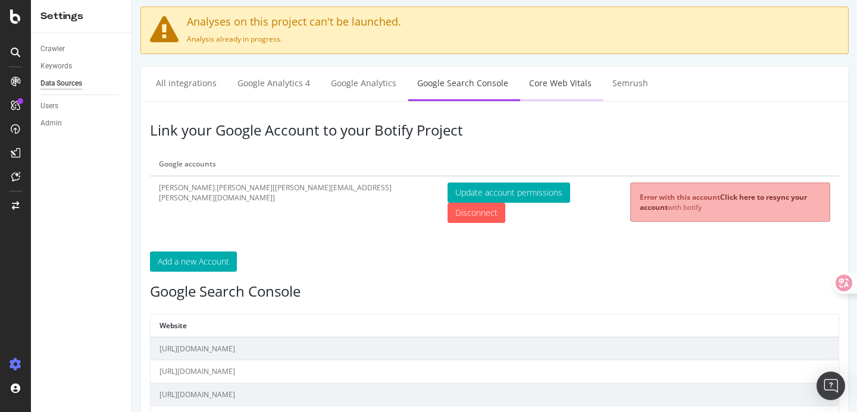
click at [549, 85] on link "Core Web Vitals" at bounding box center [560, 83] width 80 height 33
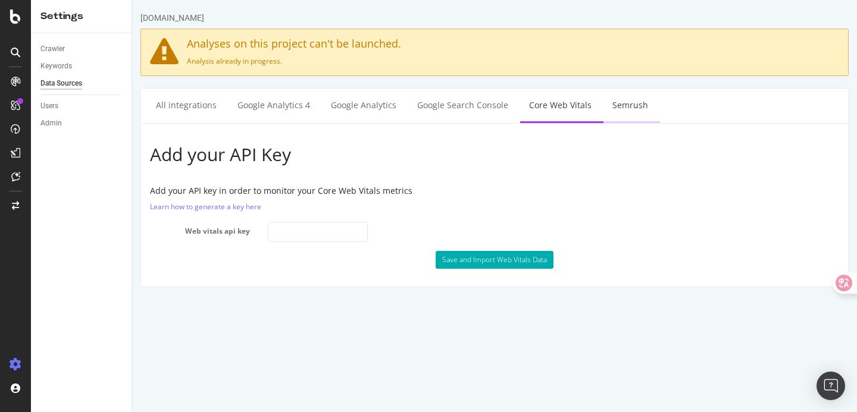
click at [619, 103] on link "Semrush" at bounding box center [630, 105] width 54 height 33
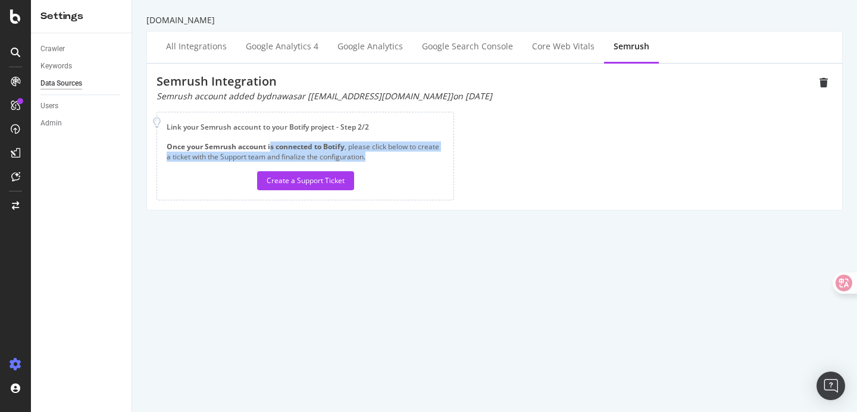
drag, startPoint x: 270, startPoint y: 148, endPoint x: 381, endPoint y: 155, distance: 111.5
click at [381, 155] on div "Once your Semrush account is connected to Botify , please click below to create…" at bounding box center [305, 166] width 277 height 49
drag, startPoint x: 381, startPoint y: 155, endPoint x: 234, endPoint y: 132, distance: 149.4
click at [234, 132] on div "Link your Semrush account to your Botify project - Step 2/2 Once your Semrush a…" at bounding box center [306, 156] width 298 height 89
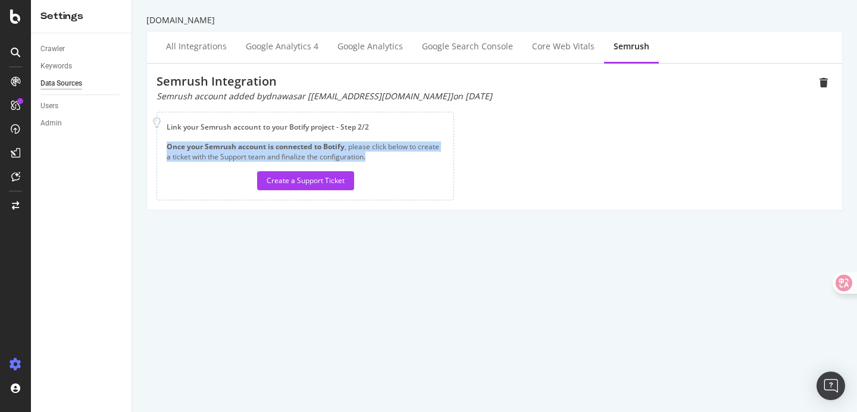
click at [234, 132] on div "Link your Semrush account to your Botify project - Step 2/2 Once your Semrush a…" at bounding box center [306, 156] width 298 height 89
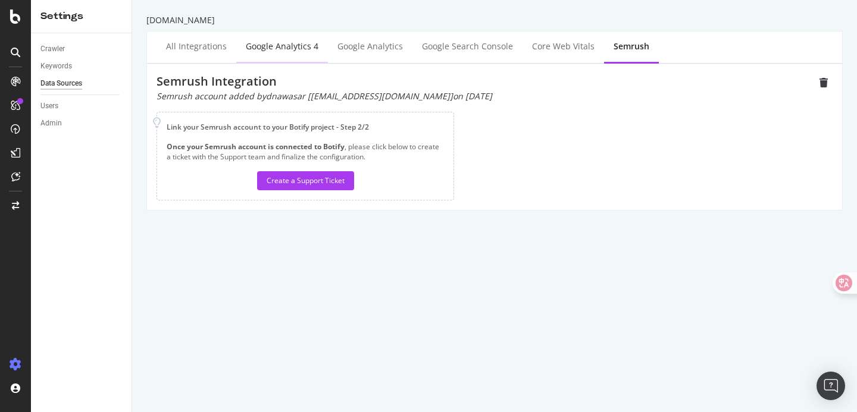
click at [268, 45] on div "Google Analytics 4" at bounding box center [282, 46] width 73 height 12
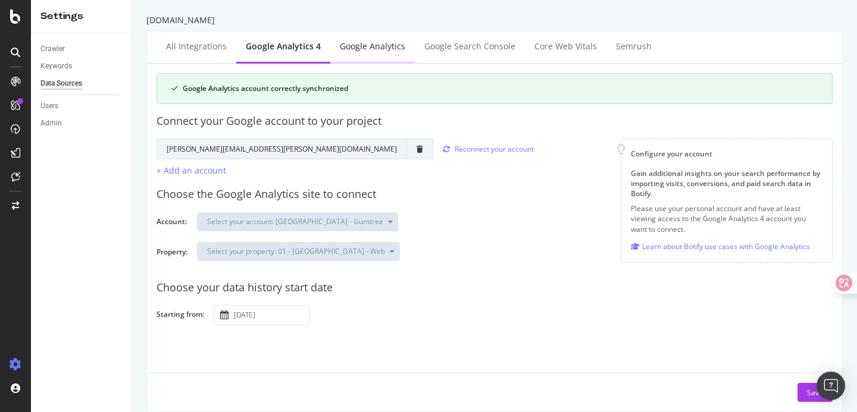
click at [372, 52] on div "Google Analytics" at bounding box center [372, 46] width 65 height 12
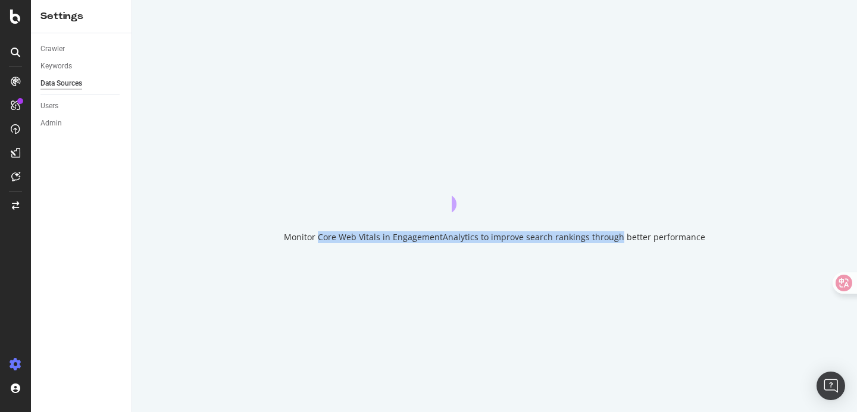
drag, startPoint x: 326, startPoint y: 235, endPoint x: 624, endPoint y: 235, distance: 298.1
click at [624, 235] on div "Monitor Core Web Vitals in EngagementAnalytics to improve search rankings throu…" at bounding box center [494, 237] width 421 height 12
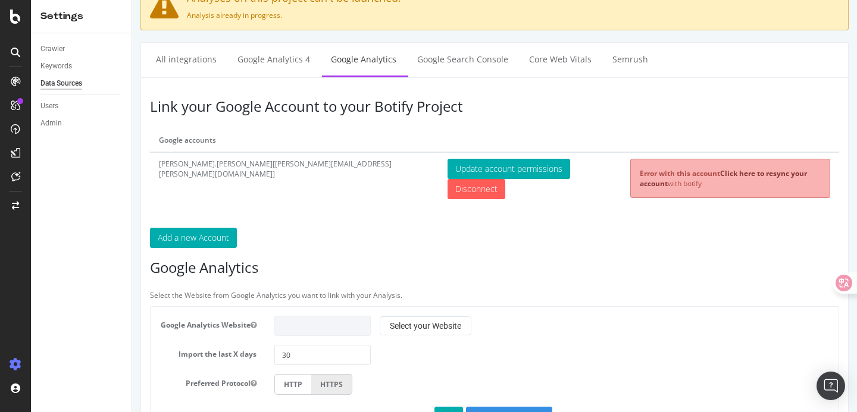
scroll to position [36, 0]
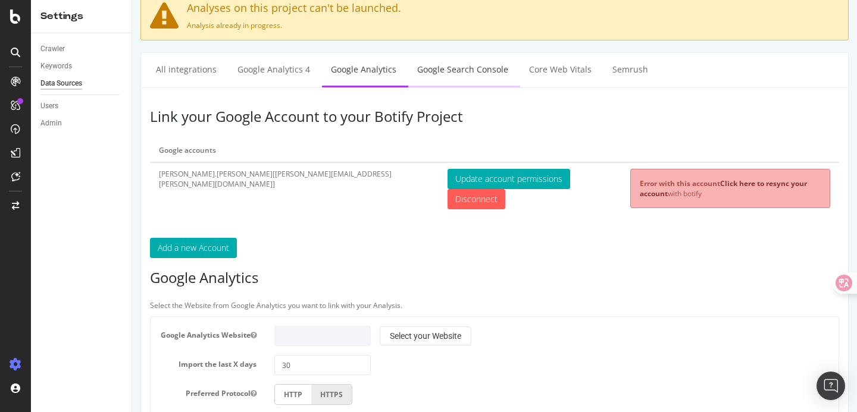
click at [454, 71] on link "Google Search Console" at bounding box center [462, 69] width 109 height 33
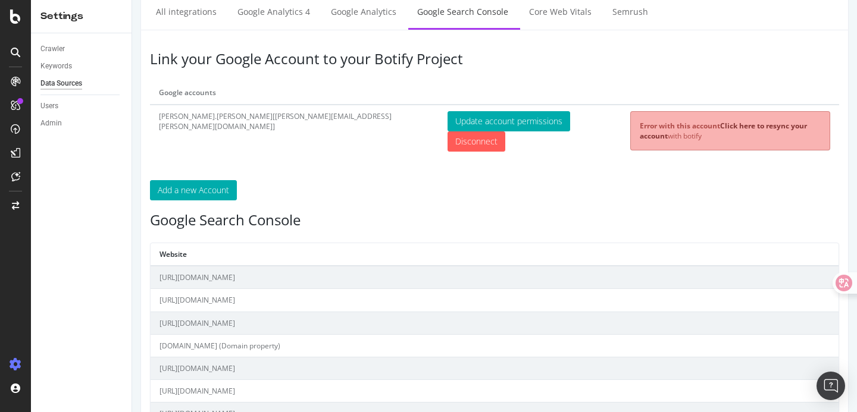
scroll to position [157, 0]
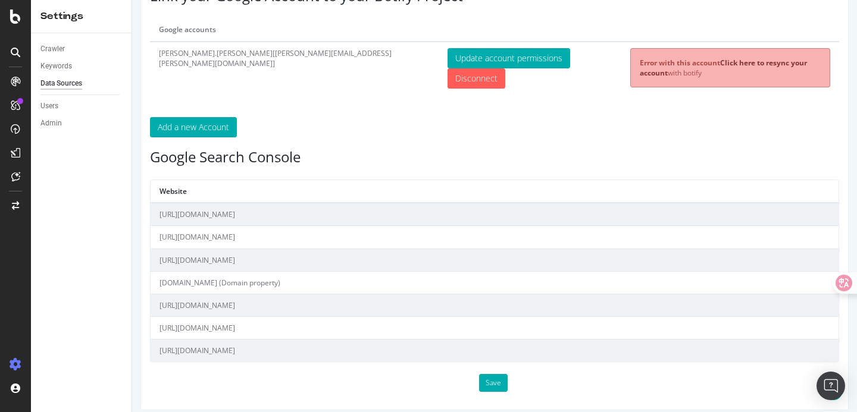
click at [439, 31] on th at bounding box center [530, 29] width 183 height 23
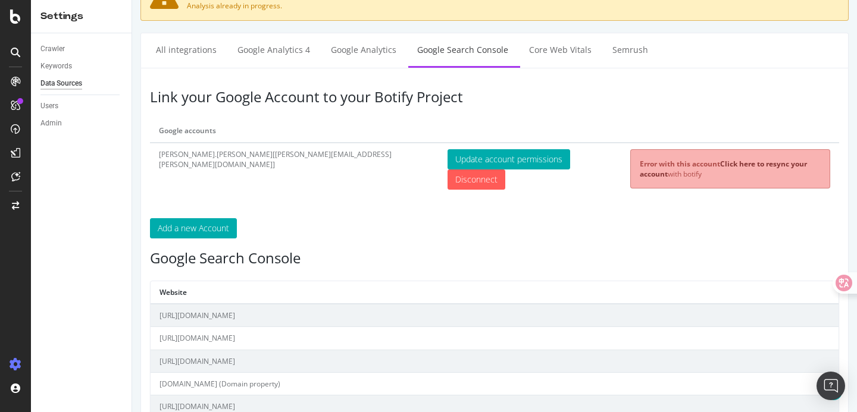
scroll to position [0, 0]
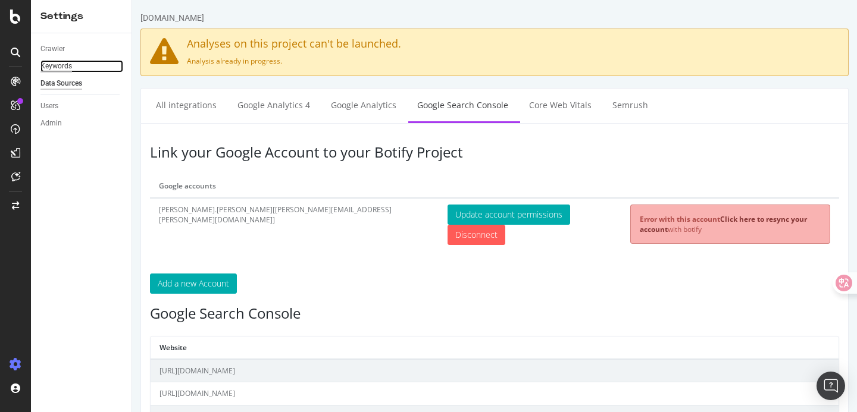
click at [62, 65] on div "Keywords" at bounding box center [56, 66] width 32 height 12
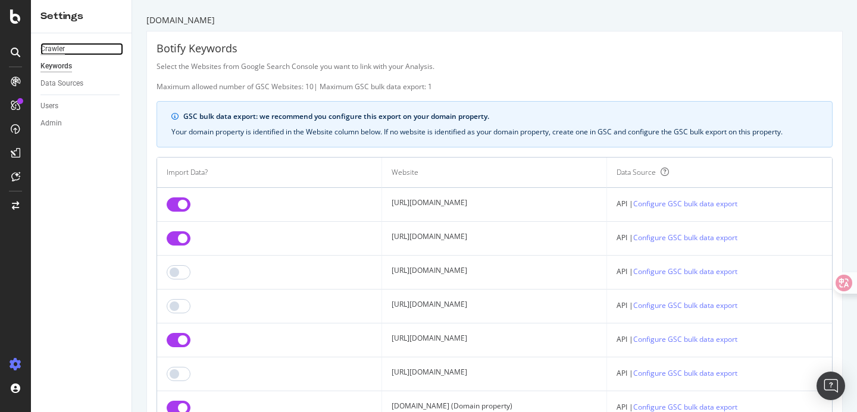
click at [58, 48] on div "Crawler" at bounding box center [52, 49] width 24 height 12
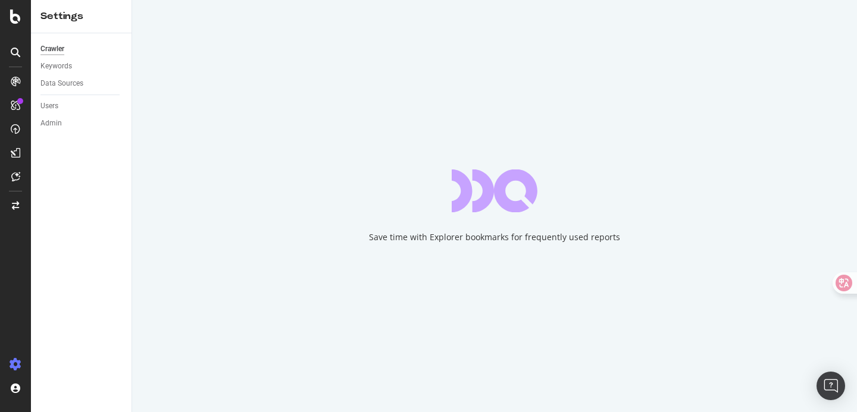
click at [14, 49] on icon at bounding box center [16, 53] width 10 height 10
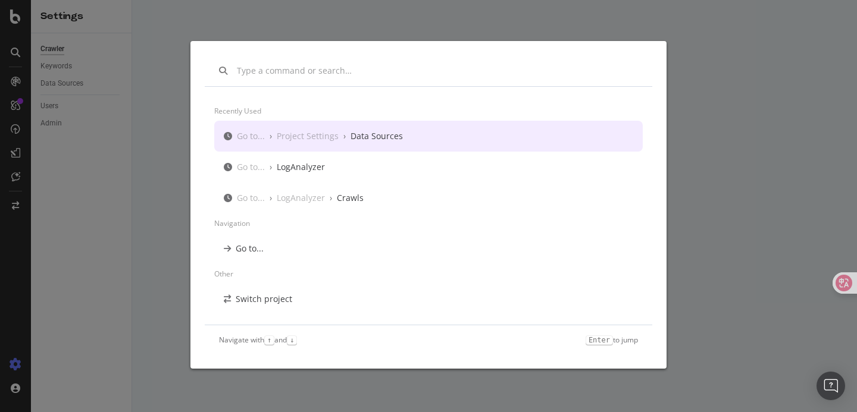
click at [321, 74] on input "modal" at bounding box center [437, 71] width 401 height 12
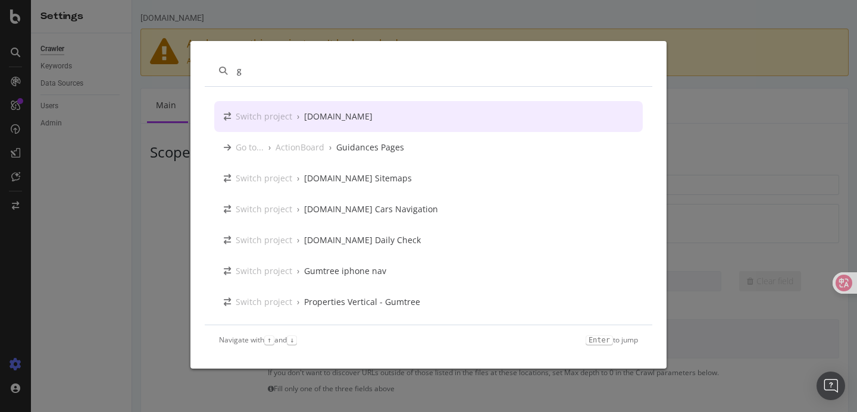
type input "g"
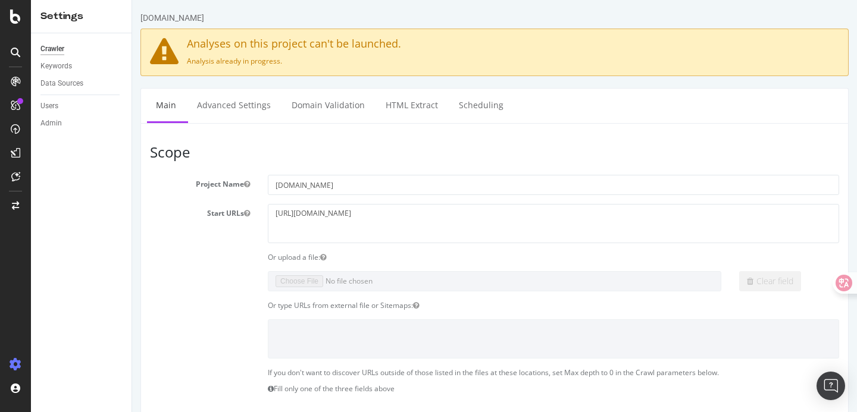
click at [340, 171] on article "Scope Project Name Gumtree.com Start URLs https://www.gumtree.com Or upload a f…" at bounding box center [494, 405] width 689 height 520
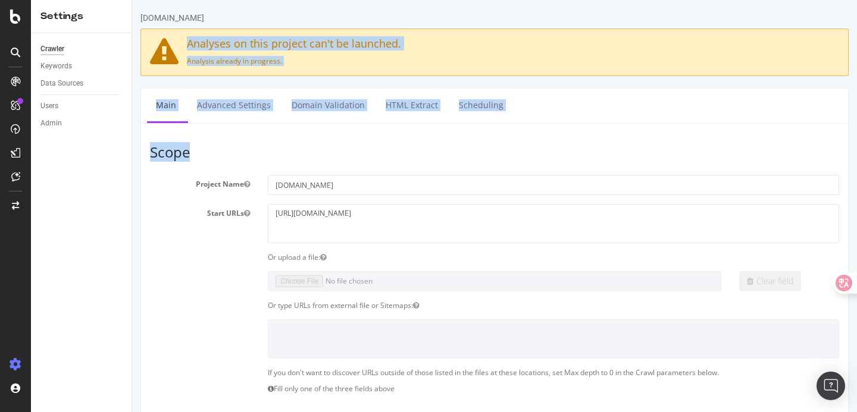
drag, startPoint x: 381, startPoint y: 158, endPoint x: 233, endPoint y: 33, distance: 194.2
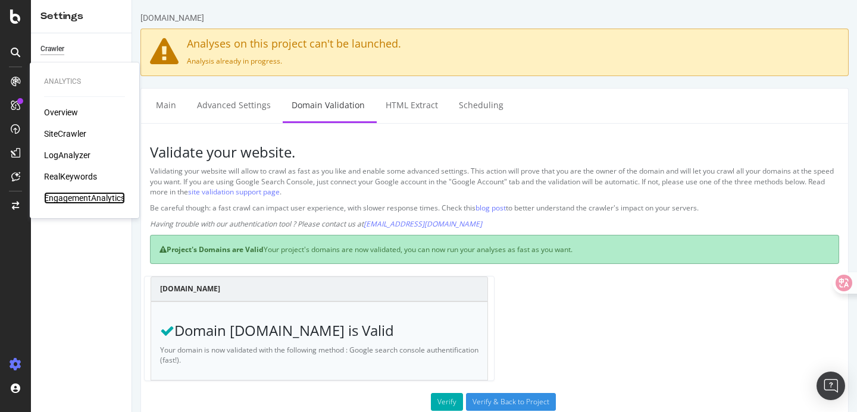
click at [75, 197] on div "EngagementAnalytics" at bounding box center [84, 198] width 81 height 12
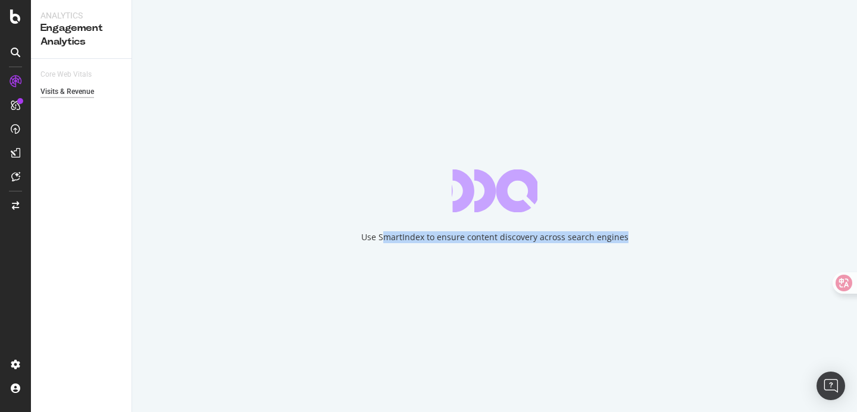
drag, startPoint x: 386, startPoint y: 240, endPoint x: 651, endPoint y: 242, distance: 264.8
click at [651, 242] on div "Use SmartIndex to ensure content discovery across search engines" at bounding box center [494, 206] width 725 height 412
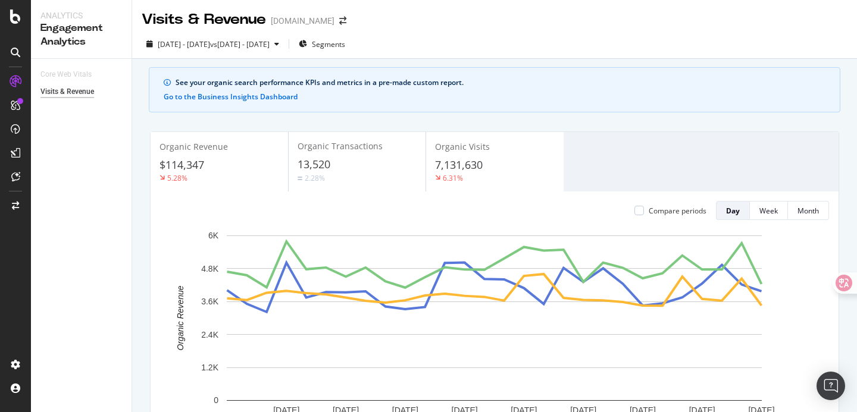
click at [326, 126] on div "Organic Revenue $114,347 5.28% Organic Transactions 13,520 2.28% Organic Visits…" at bounding box center [494, 300] width 703 height 357
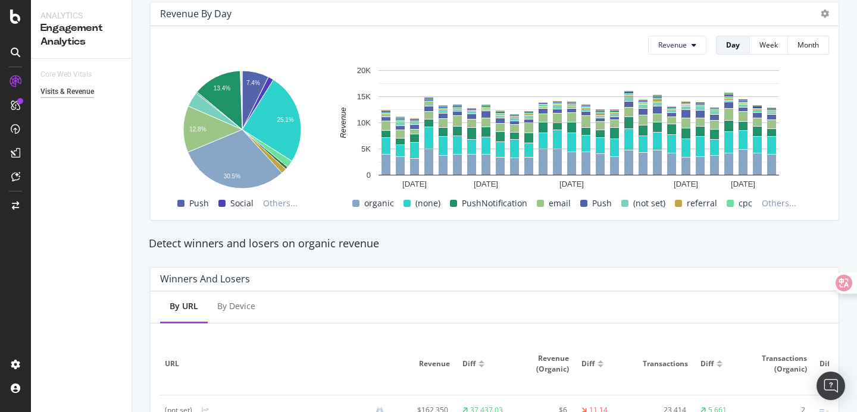
scroll to position [130, 0]
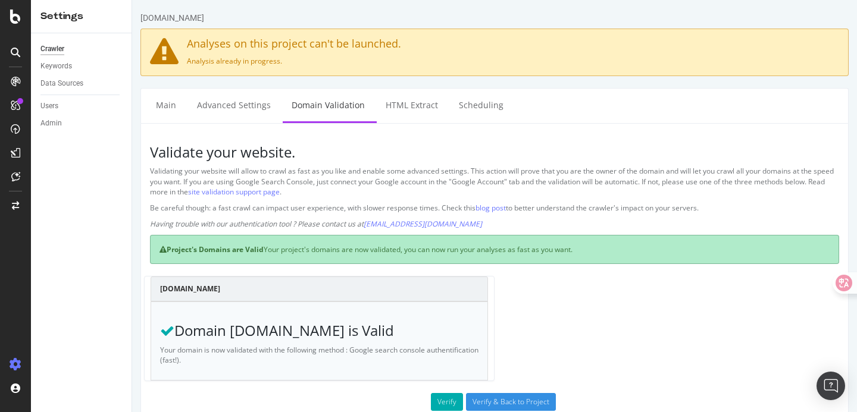
scroll to position [45, 0]
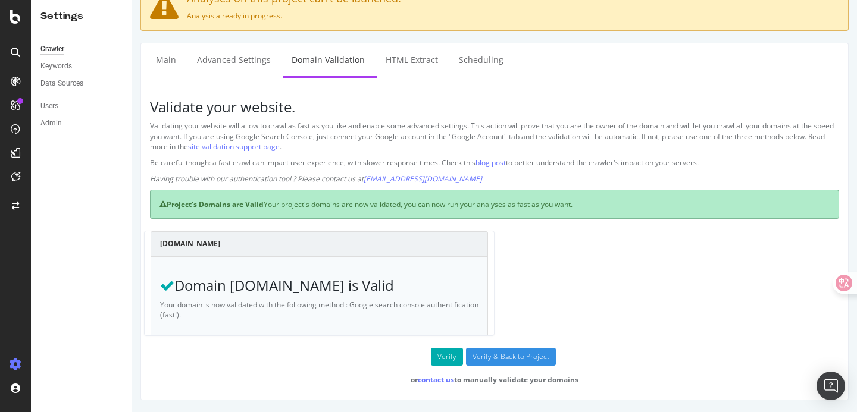
drag, startPoint x: 299, startPoint y: 287, endPoint x: 440, endPoint y: 287, distance: 140.4
click at [440, 287] on h3 "Domain www.gumtree.com is Valid" at bounding box center [319, 285] width 318 height 15
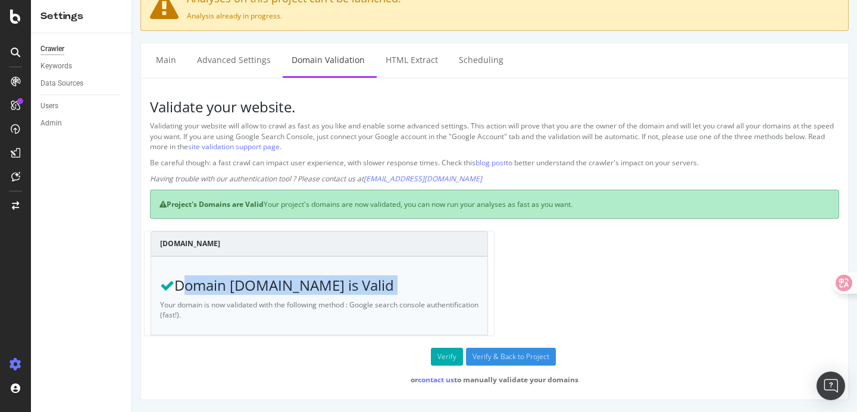
drag, startPoint x: 440, startPoint y: 287, endPoint x: 207, endPoint y: 284, distance: 232.7
click at [208, 284] on h3 "Domain www.gumtree.com is Valid" at bounding box center [319, 285] width 318 height 15
click at [258, 284] on h3 "Domain www.gumtree.com is Valid" at bounding box center [319, 285] width 318 height 15
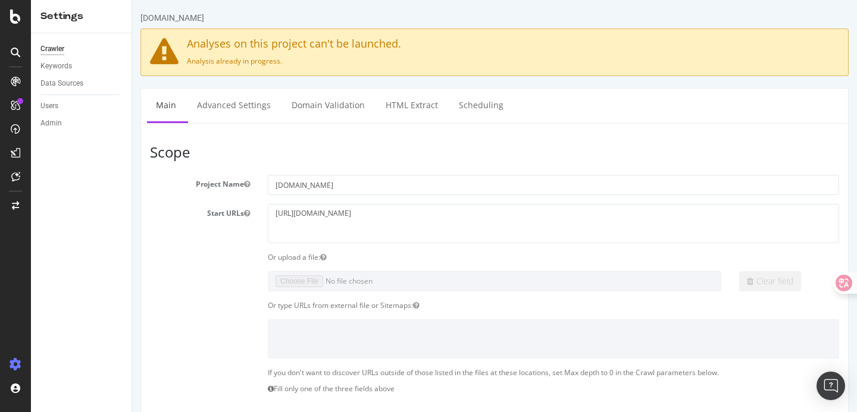
scroll to position [26, 0]
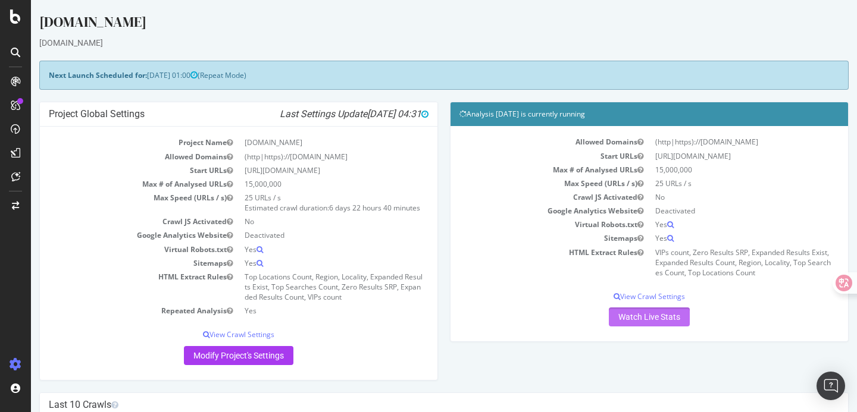
click at [636, 323] on link "Watch Live Stats" at bounding box center [649, 317] width 81 height 19
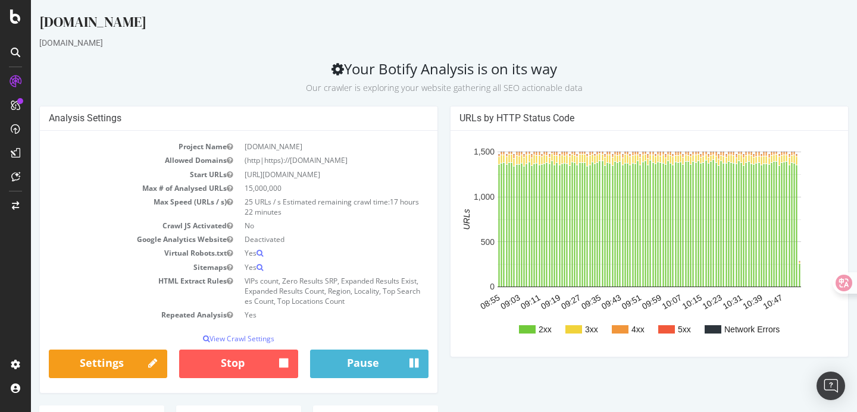
drag, startPoint x: 405, startPoint y: 70, endPoint x: 559, endPoint y: 70, distance: 154.7
click at [559, 70] on h2 "Your Botify Analysis is on its way Our crawler is exploring your website gather…" at bounding box center [443, 77] width 809 height 33
click at [445, 236] on div "URLs by HTTP Status Code 2xx 3xx 4xx 5xx Network Errors 08:55 09:03 09:11 09:19…" at bounding box center [649, 238] width 411 height 264
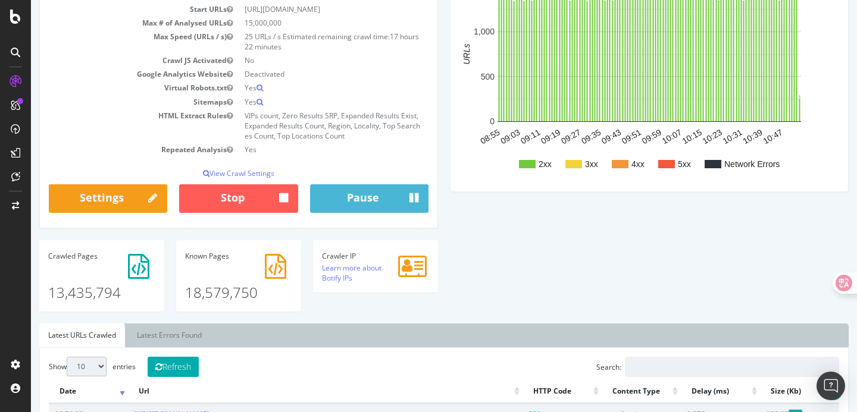
scroll to position [165, 0]
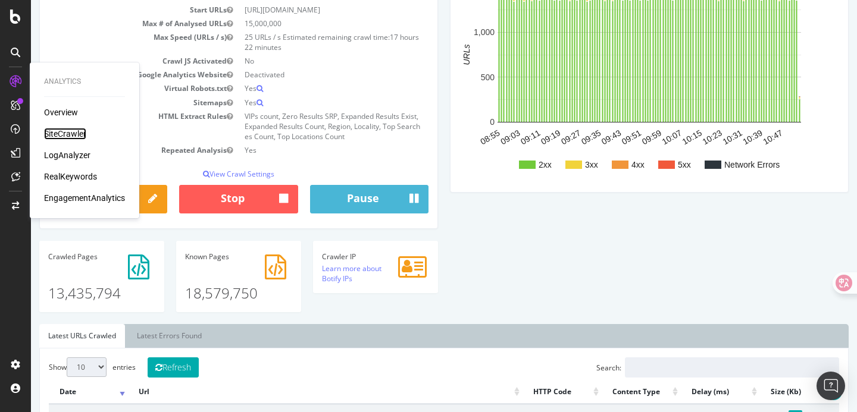
click at [71, 134] on div "SiteCrawler" at bounding box center [65, 134] width 42 height 12
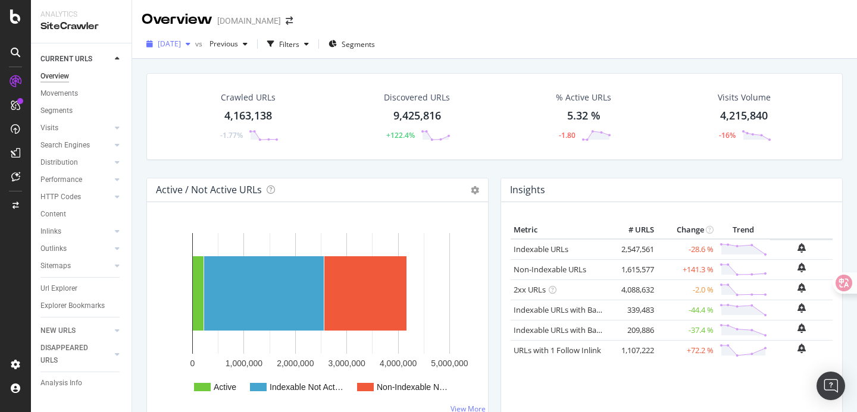
click at [195, 49] on div "[DATE]" at bounding box center [169, 44] width 54 height 18
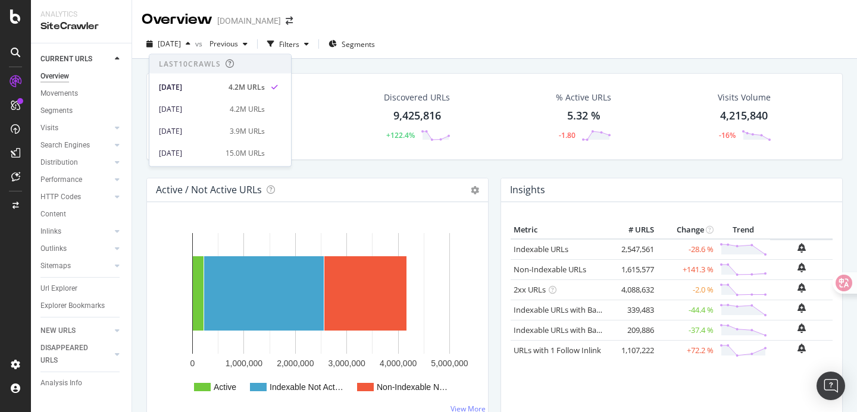
click at [393, 165] on div "Crawled URLs 4,163,138 -1.77% Discovered URLs 9,425,816 +122.4% % Active URLs 5…" at bounding box center [494, 125] width 708 height 105
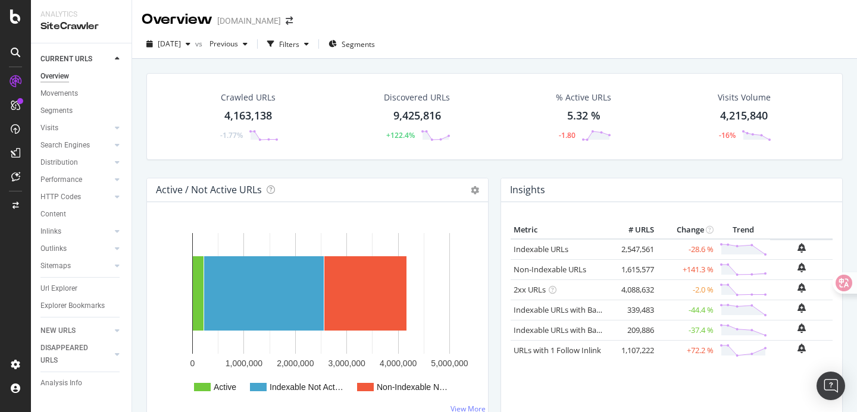
click at [480, 169] on div "Crawled URLs 4,163,138 -1.77% Discovered URLs 9,425,816 +122.4% % Active URLs 5…" at bounding box center [494, 125] width 708 height 105
click at [439, 172] on div "Crawled URLs 4,163,138 -1.77% Discovered URLs 9,425,816 +122.4% % Active URLs 5…" at bounding box center [494, 125] width 708 height 105
